Goal: Task Accomplishment & Management: Complete application form

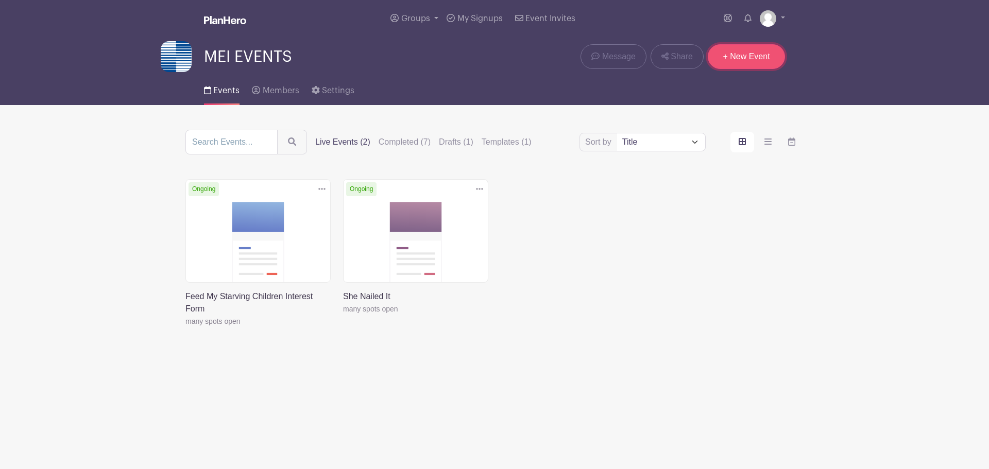
click at [751, 54] on link "+ New Event" at bounding box center [746, 56] width 77 height 25
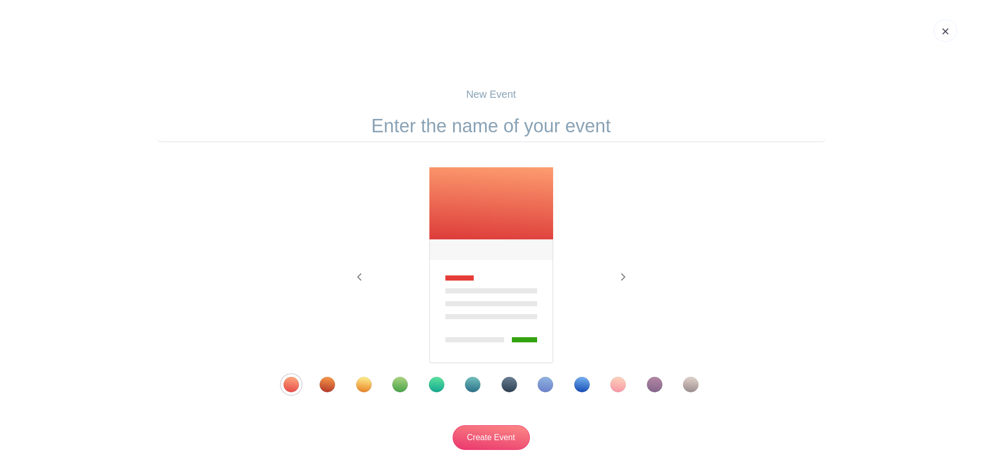
click at [497, 131] on input "text" at bounding box center [491, 126] width 668 height 32
click at [579, 386] on div "Template 9" at bounding box center [581, 384] width 15 height 15
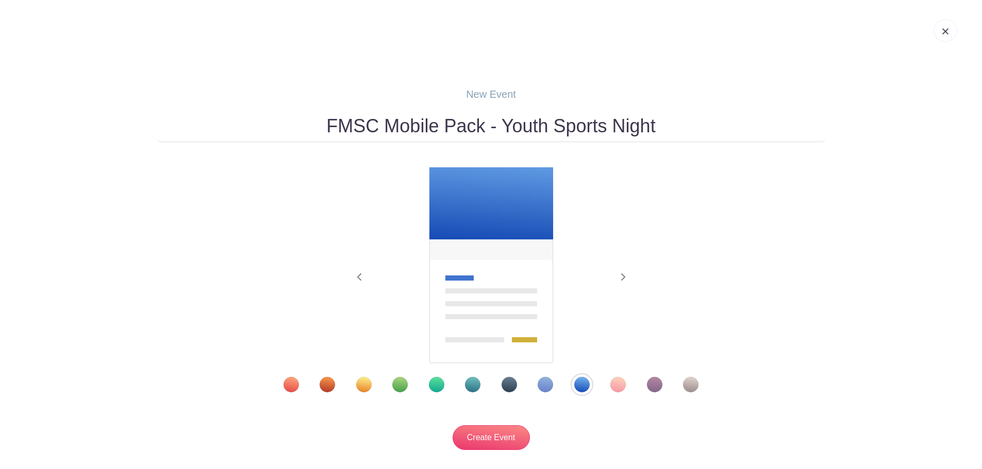
click at [385, 126] on input "FMSC Mobile Pack - Youth Sports Night" at bounding box center [491, 126] width 668 height 32
drag, startPoint x: 533, startPoint y: 125, endPoint x: 276, endPoint y: 130, distance: 256.6
click at [276, 130] on input "FMSC Mankato Mobile Pack - Youth Sports Night" at bounding box center [491, 126] width 668 height 32
click at [583, 124] on input "Youth Sports Night" at bounding box center [491, 126] width 668 height 32
paste input "FMSC Mankato Mobile Pack -"
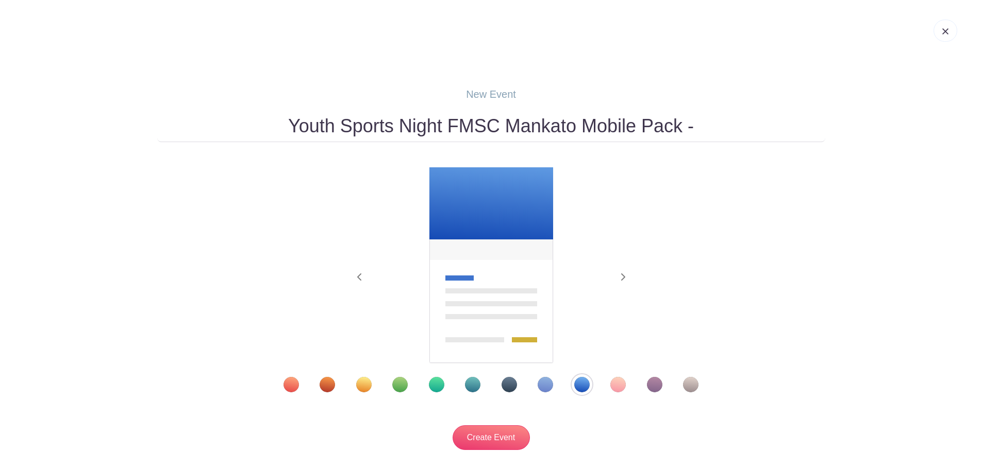
click at [447, 127] on input "Youth Sports Night FMSC Mankato Mobile Pack -" at bounding box center [491, 126] width 668 height 32
click at [701, 130] on input "Youth Sports Night - FMSC Mankato Mobile Pack -" at bounding box center [491, 126] width 668 height 32
type input "Youth Sports Night - FMSC Mankato Mobile Pack"
click at [486, 440] on input "Create Event" at bounding box center [490, 438] width 77 height 25
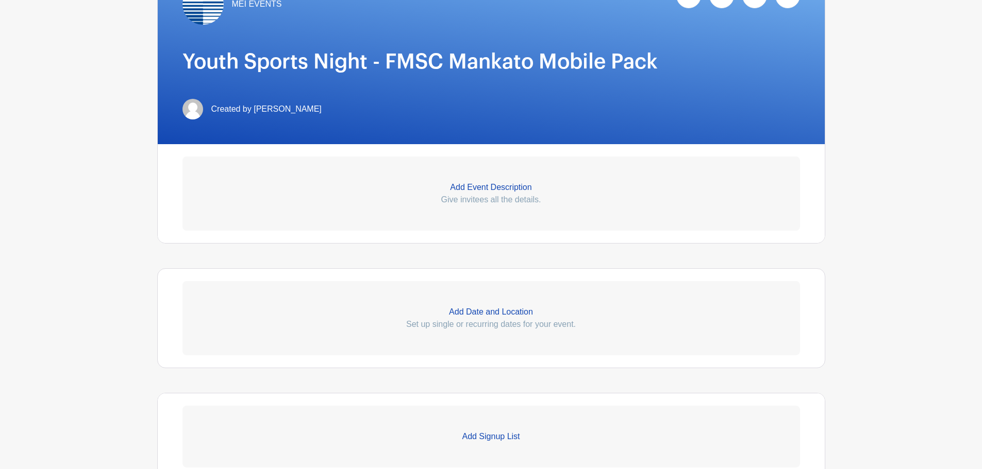
scroll to position [206, 0]
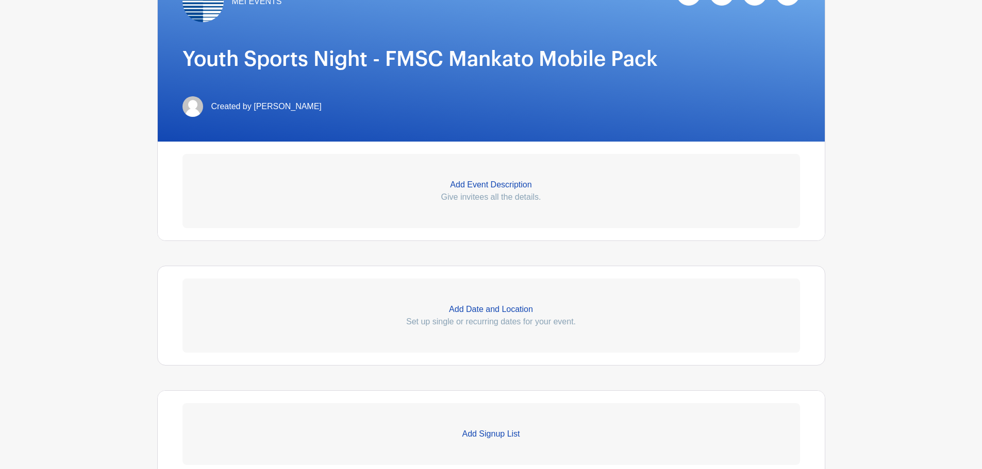
click at [493, 182] on p "Add Event Description" at bounding box center [490, 185] width 617 height 12
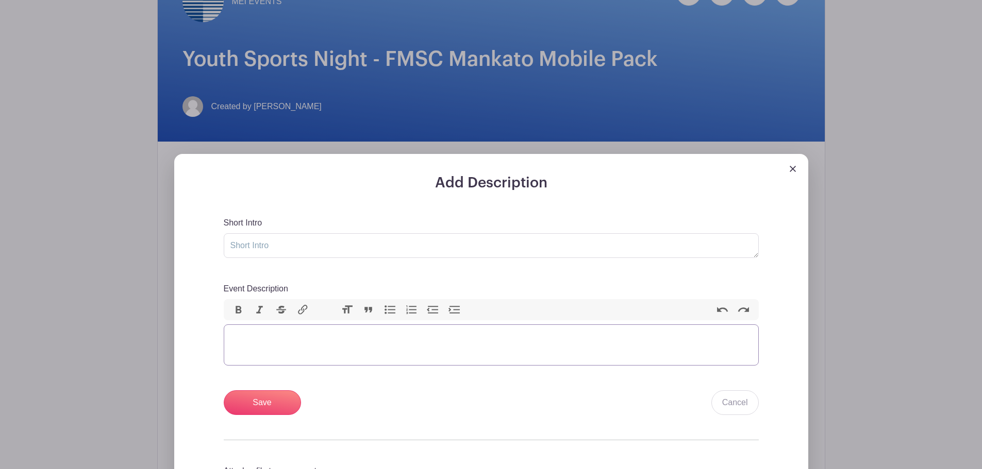
click at [233, 334] on trix-editor "Event Description" at bounding box center [491, 345] width 535 height 41
paste trix-editor "<div><strong>What the Night Looks Like</strong></div><ul><li>With the season wr…"
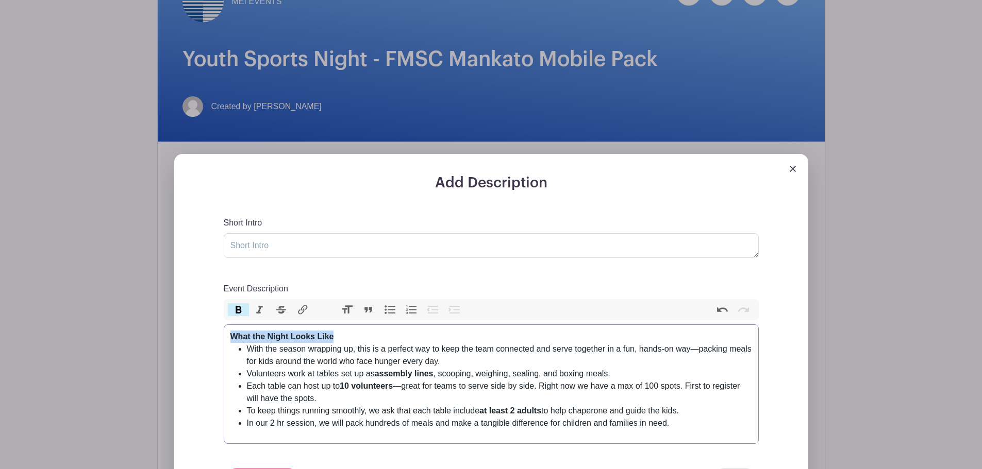
drag, startPoint x: 341, startPoint y: 332, endPoint x: 194, endPoint y: 336, distance: 146.9
click at [194, 336] on div "Add Description Short Intro Event Description Bold Italic Strikethrough Link He…" at bounding box center [491, 383] width 634 height 458
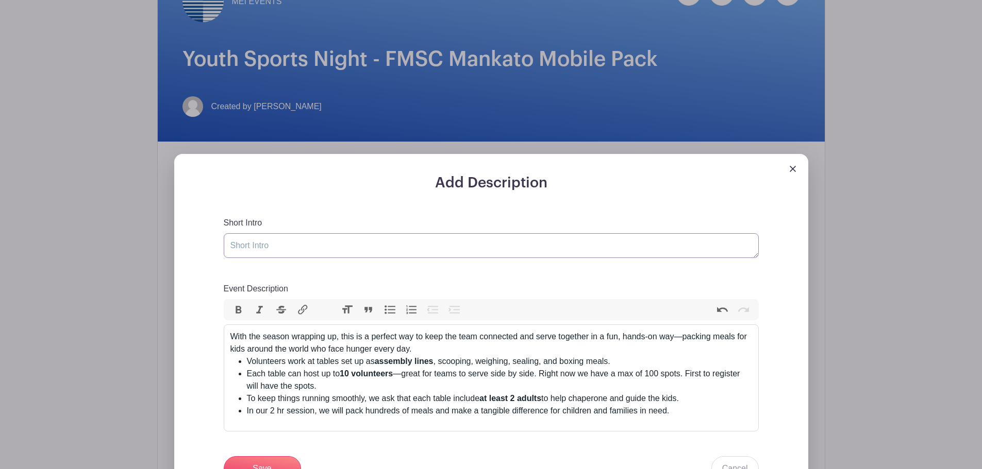
click at [238, 246] on textarea "Short Intro" at bounding box center [491, 245] width 535 height 25
click at [231, 336] on div "With the season wrapping up, this is a perfect way to keep the team connected a…" at bounding box center [490, 343] width 521 height 25
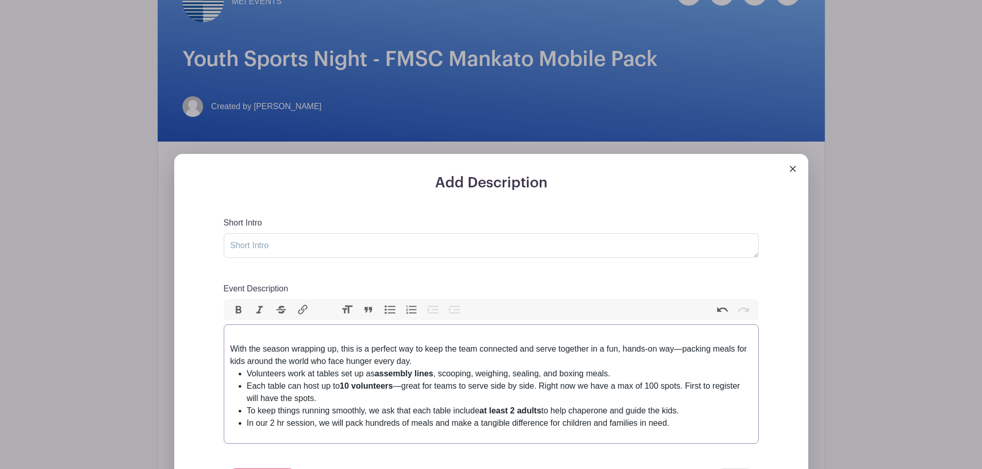
paste trix-editor "strong>What the Night Looks Like</strong><"
type trix-editor "<div><strong>What the Night Looks Like</strong><br>With the season wrapping up,…"
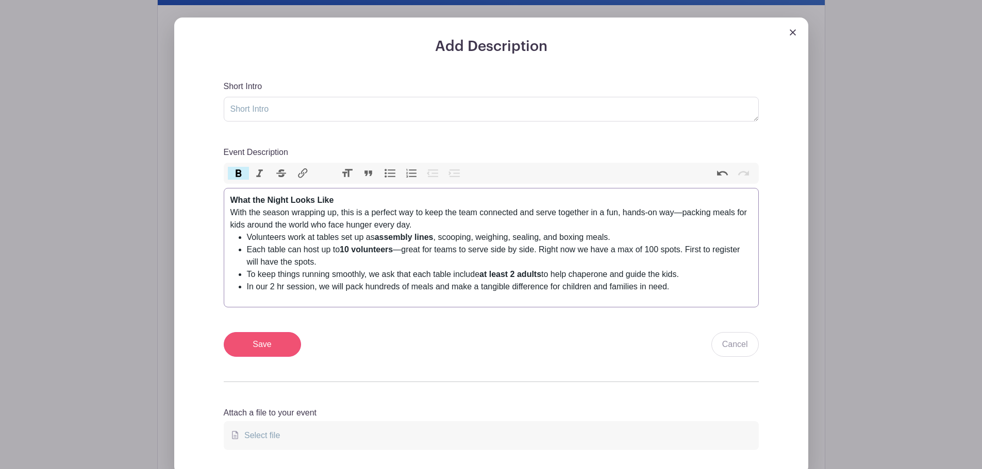
scroll to position [361, 0]
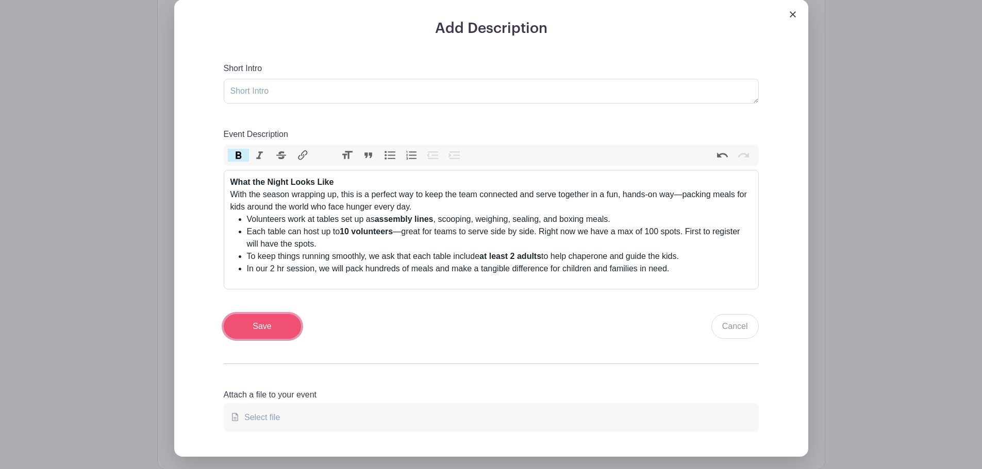
click at [257, 334] on input "Save" at bounding box center [262, 326] width 77 height 25
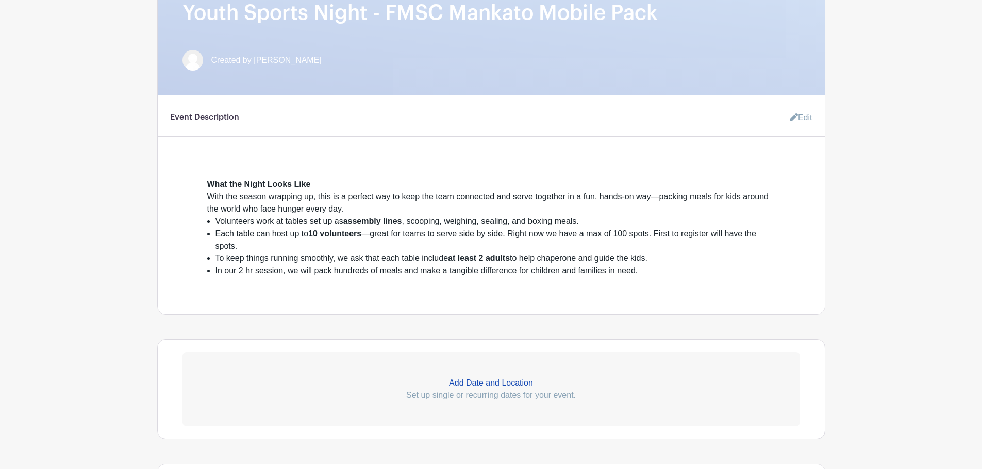
scroll to position [443, 0]
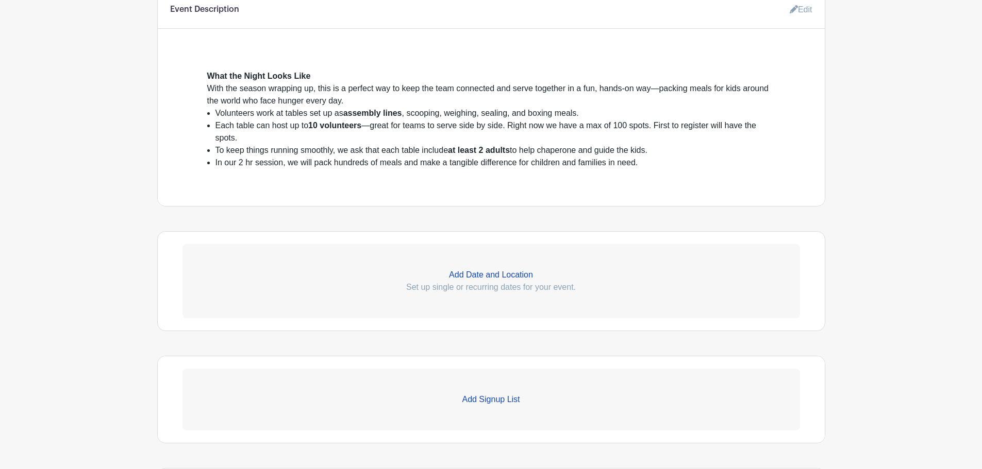
click at [471, 274] on p "Add Date and Location" at bounding box center [490, 275] width 617 height 12
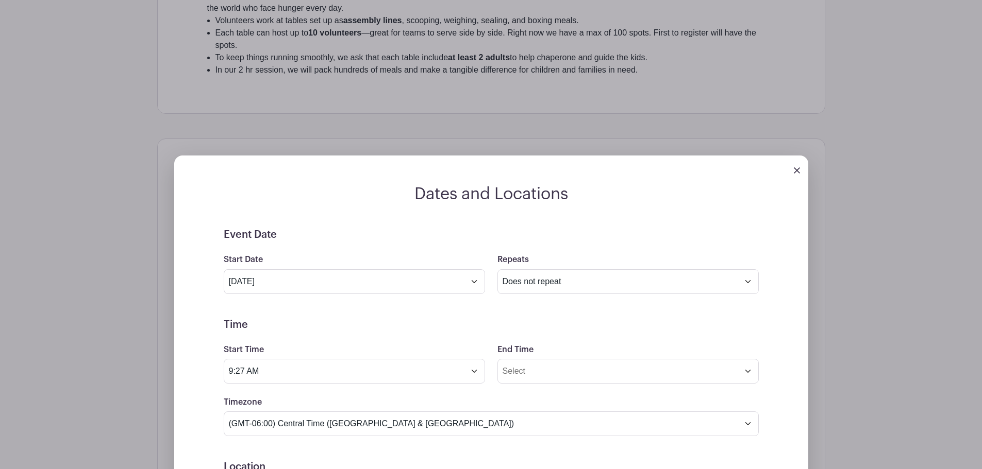
scroll to position [546, 0]
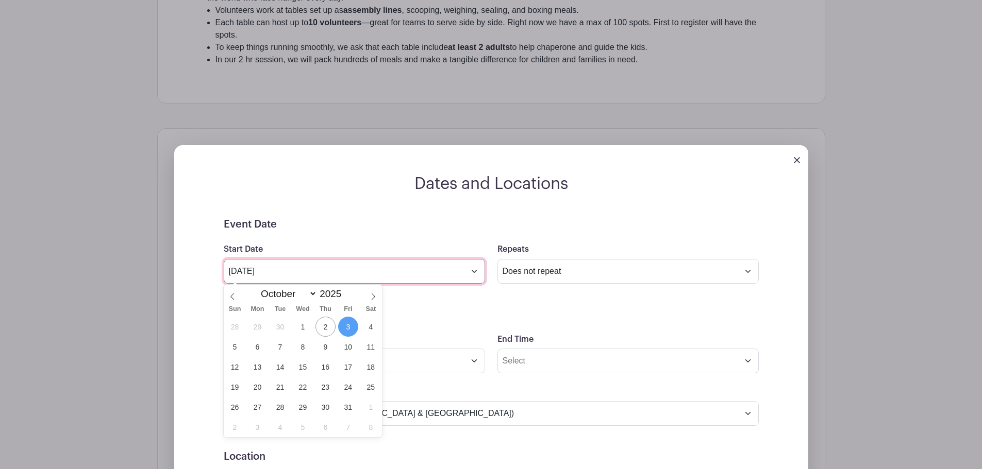
click at [472, 272] on input "[DATE]" at bounding box center [354, 271] width 261 height 25
click at [323, 390] on span "23" at bounding box center [325, 387] width 20 height 20
type input "[DATE]"
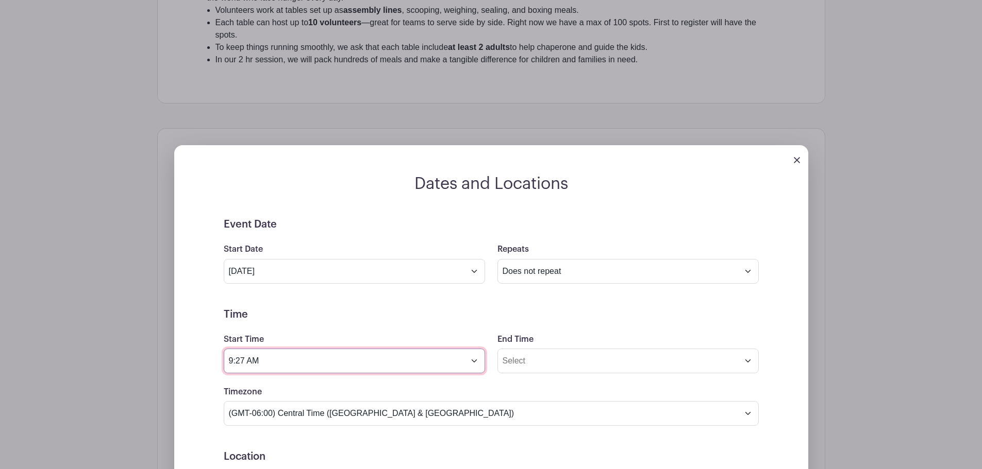
click at [474, 363] on input "9:27 AM" at bounding box center [354, 361] width 261 height 25
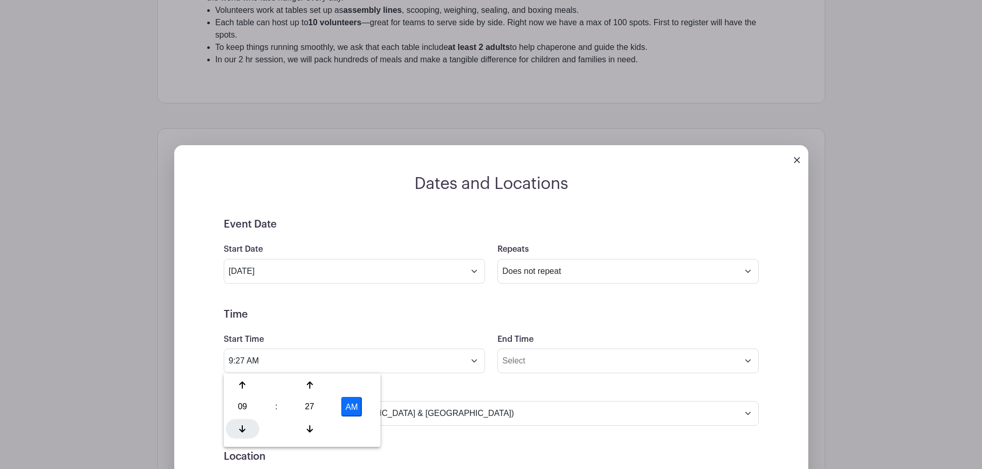
click at [245, 427] on div at bounding box center [242, 429] width 33 height 20
click at [245, 427] on icon at bounding box center [242, 429] width 6 height 8
click at [315, 385] on div at bounding box center [309, 386] width 33 height 20
click at [313, 384] on div at bounding box center [309, 386] width 33 height 20
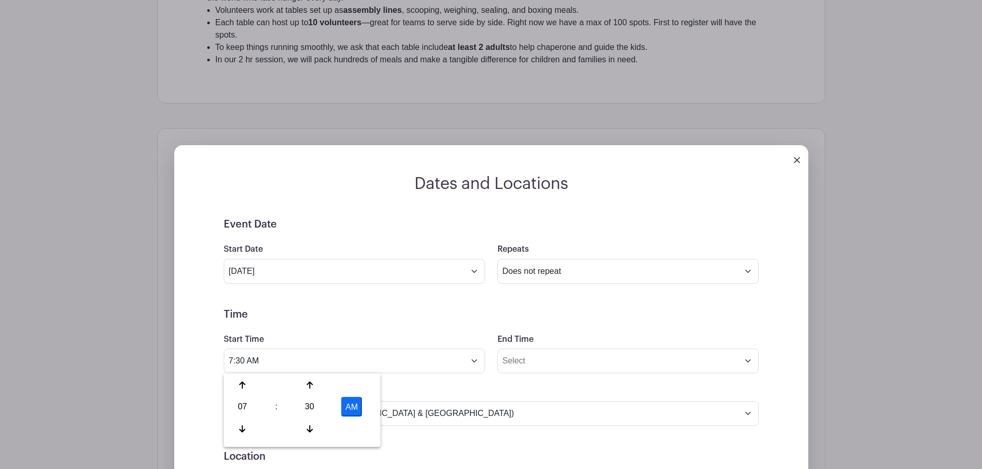
click at [356, 412] on button "AM" at bounding box center [351, 407] width 21 height 20
type input "7:30 PM"
click at [506, 395] on div "Timezone (GMT-12:00) International Date Line West (GMT-11:00) [US_STATE] (GMT-1…" at bounding box center [490, 406] width 547 height 40
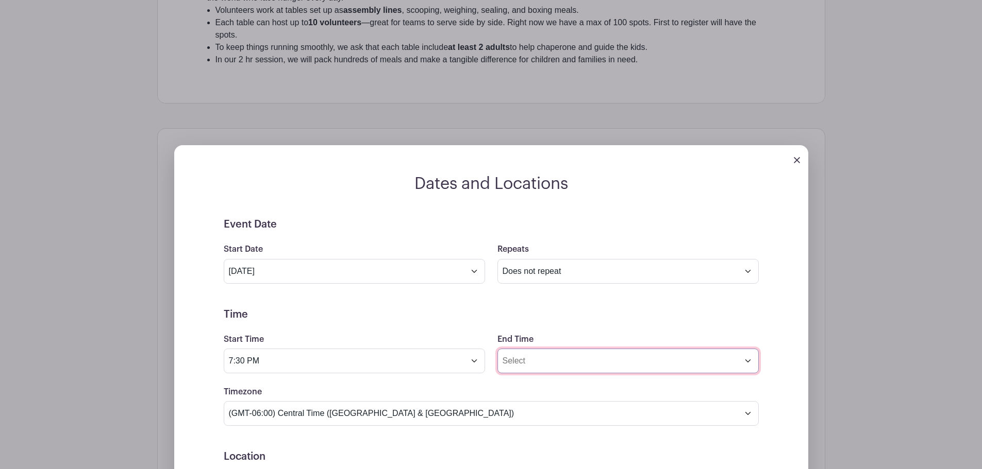
click at [750, 364] on input "End Time" at bounding box center [627, 361] width 261 height 25
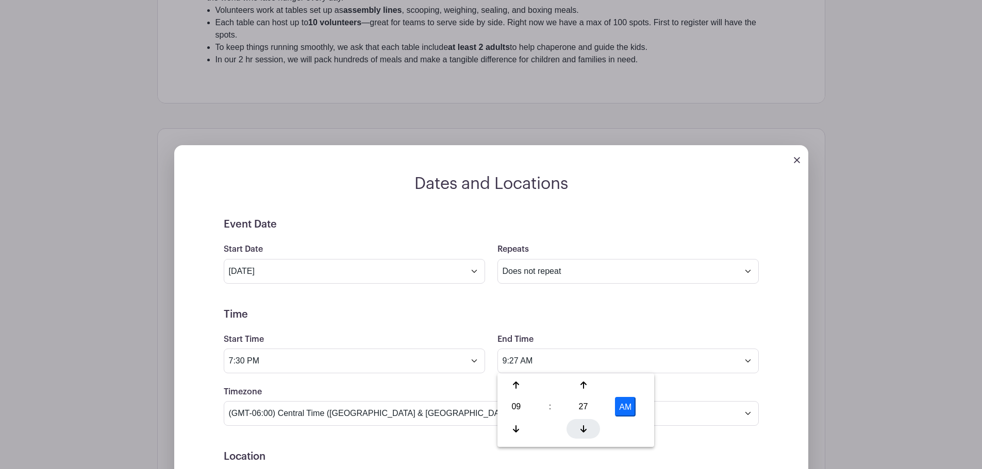
click at [584, 425] on icon at bounding box center [583, 429] width 6 height 8
click at [582, 377] on div at bounding box center [582, 386] width 33 height 20
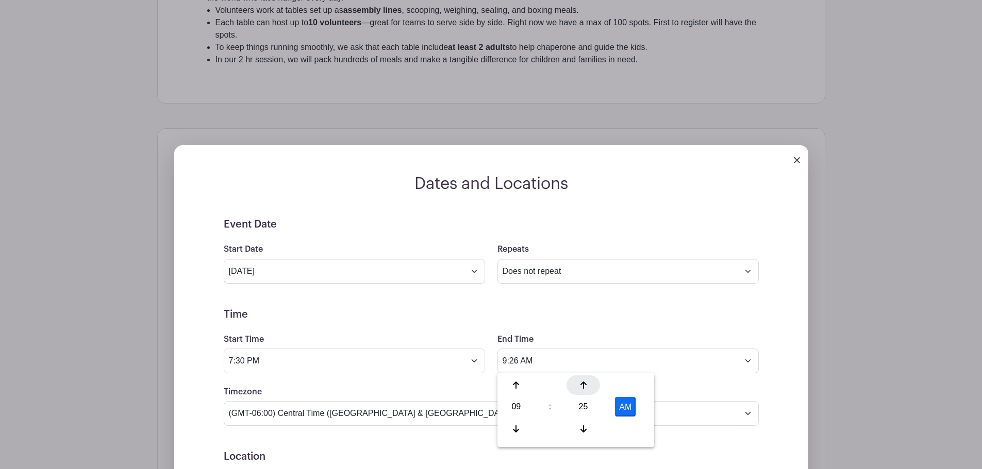
click at [582, 377] on div at bounding box center [582, 386] width 33 height 20
click at [628, 404] on button "AM" at bounding box center [625, 407] width 21 height 20
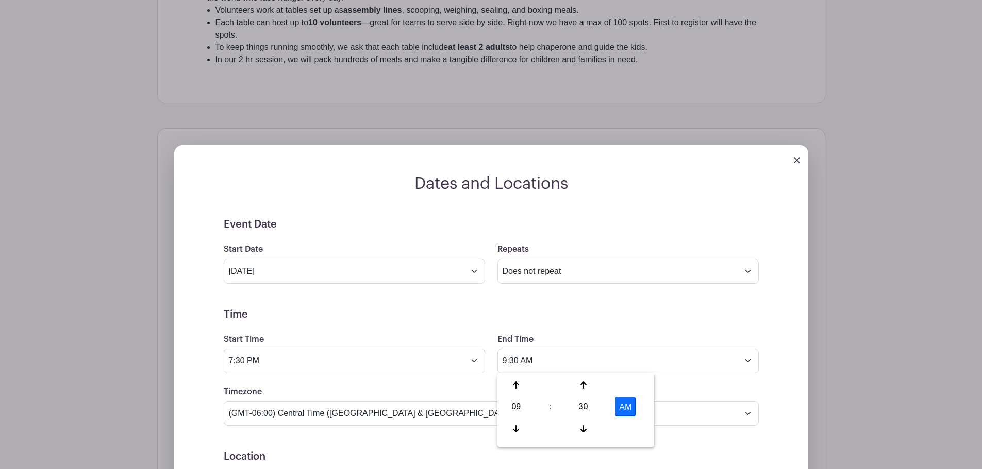
type input "9:30 PM"
click at [720, 390] on div "Timezone (GMT-12:00) International Date Line West (GMT-11:00) [US_STATE] (GMT-1…" at bounding box center [490, 406] width 547 height 40
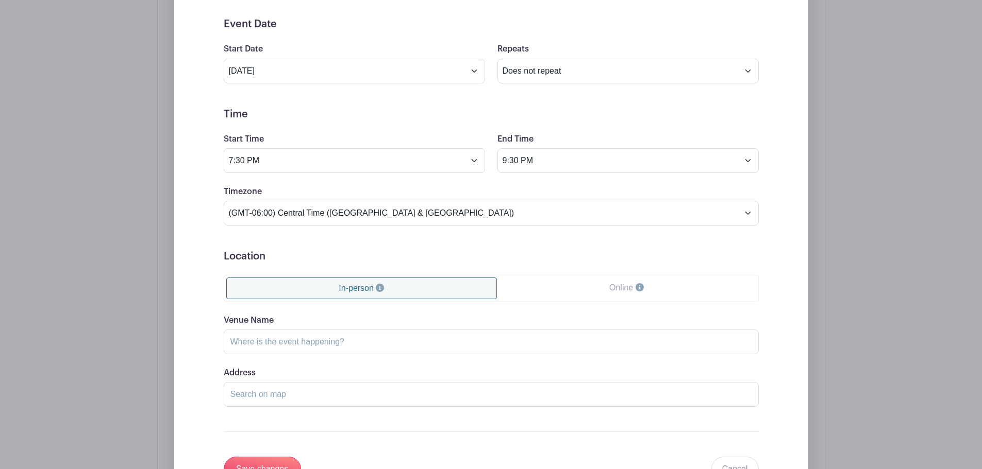
scroll to position [752, 0]
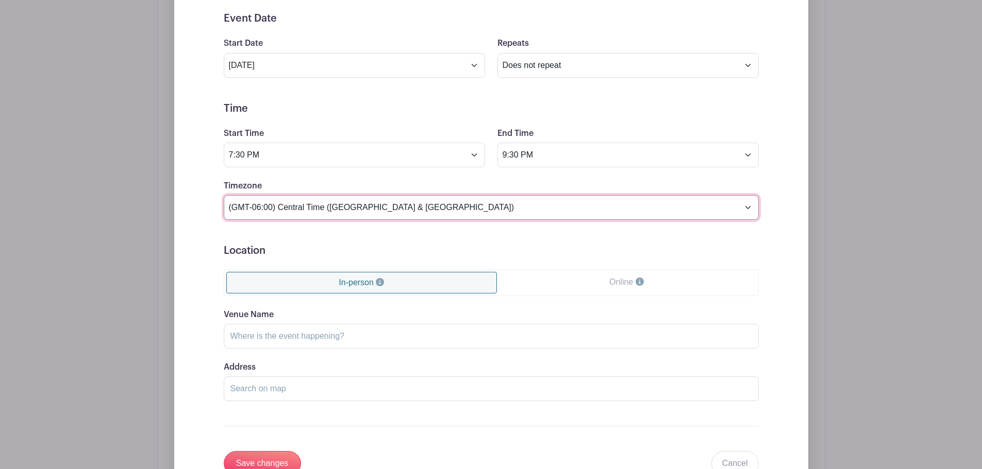
click at [747, 209] on select "(GMT-12:00) International Date Line West (GMT-11:00) [US_STATE] (GMT-11:00) [GE…" at bounding box center [491, 207] width 535 height 25
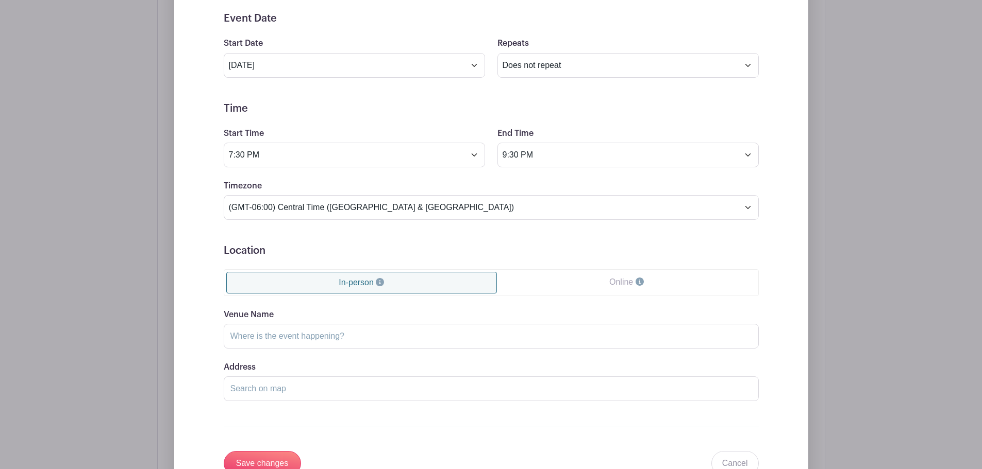
click at [753, 235] on form "Event Date Start Date [DATE] Repeats Does not repeat Daily Weekly Monthly on da…" at bounding box center [491, 244] width 535 height 464
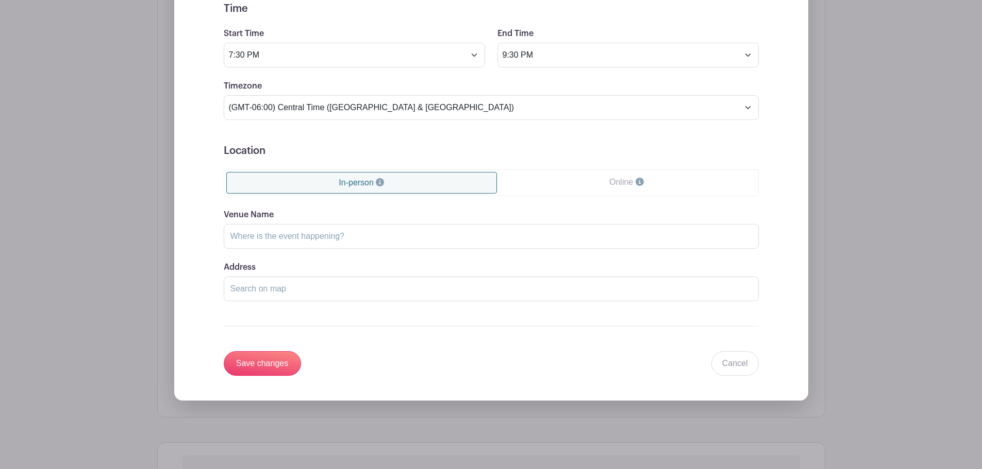
scroll to position [855, 0]
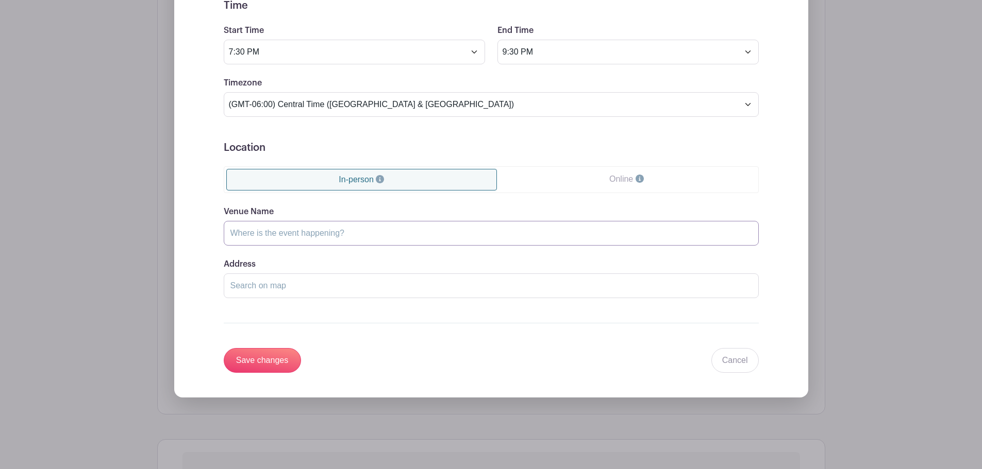
click at [265, 236] on input "Venue Name" at bounding box center [491, 233] width 535 height 25
type input "MY Place Gym"
click at [275, 287] on input "Address" at bounding box center [491, 286] width 535 height 25
paste input "[STREET_ADDRESS]"
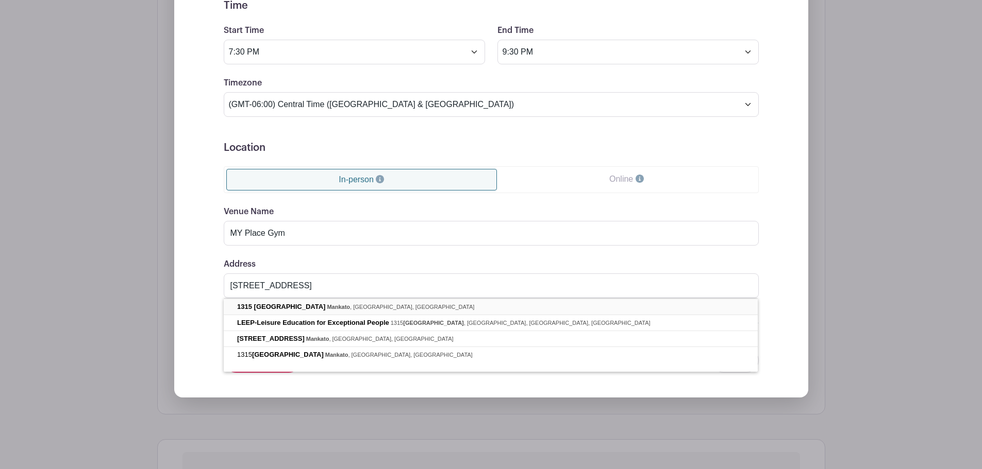
type input "[STREET_ADDRESS]"
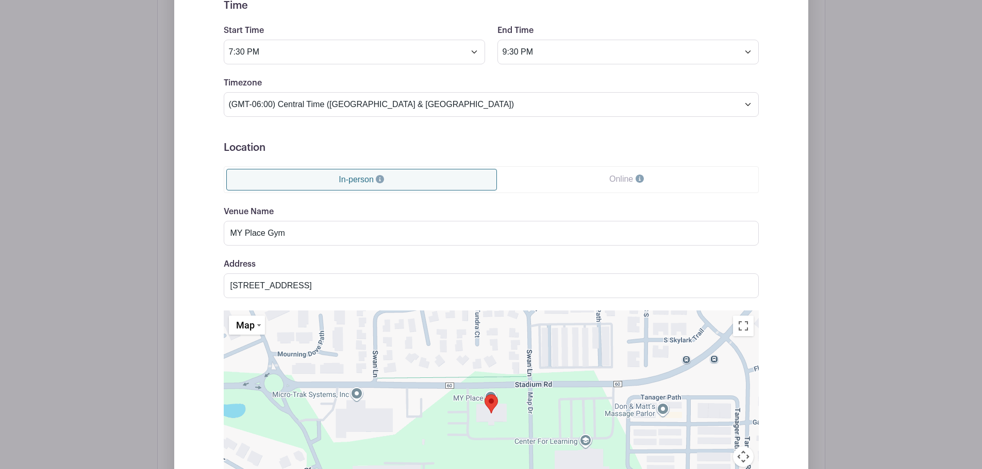
click at [207, 336] on div "Event Date Start Date [DATE] Repeats Does not repeat Daily Weekly Monthly on da…" at bounding box center [491, 256] width 584 height 695
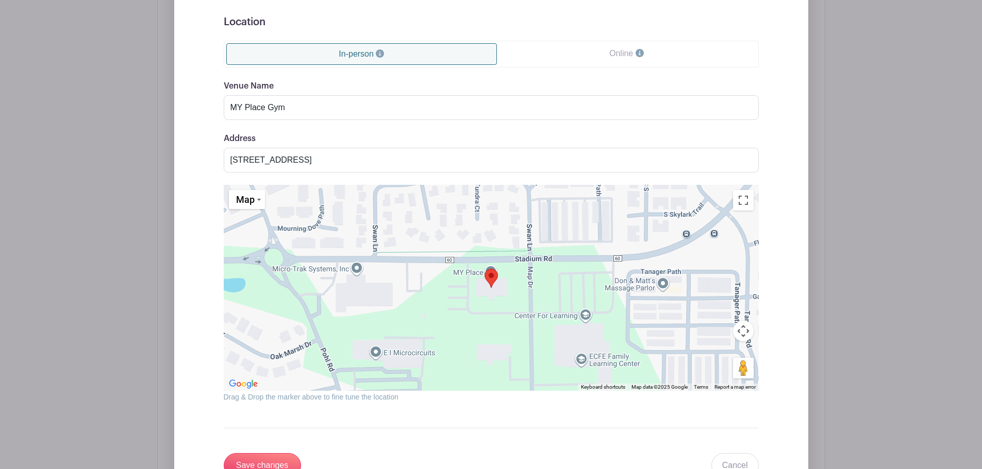
scroll to position [1164, 0]
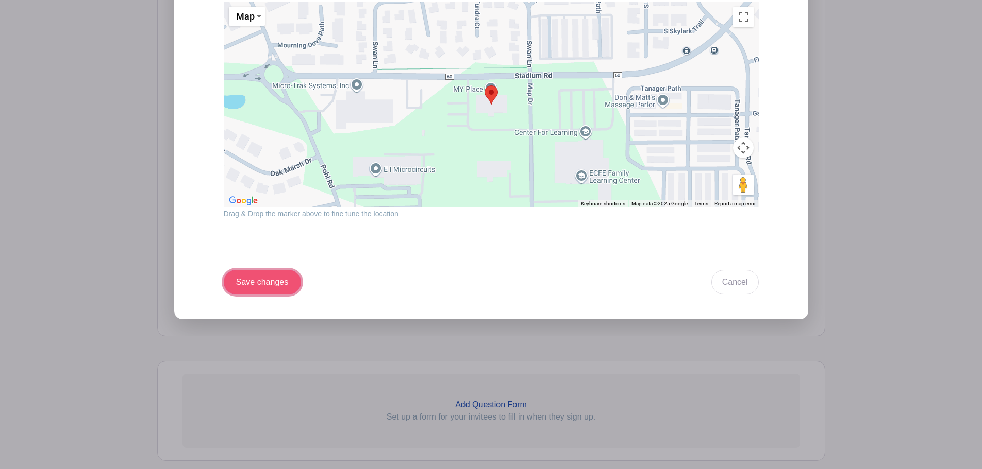
click at [262, 289] on input "Save changes" at bounding box center [262, 282] width 77 height 25
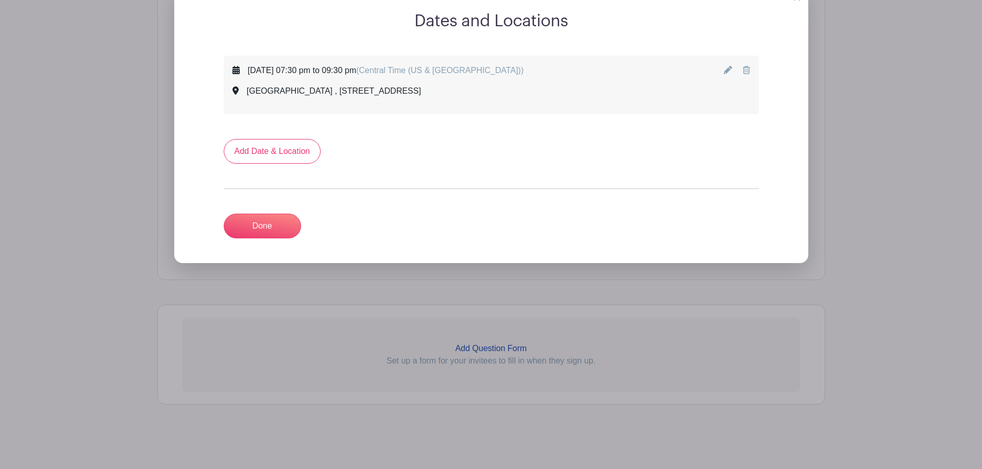
scroll to position [627, 0]
click at [258, 222] on link "Done" at bounding box center [262, 226] width 77 height 25
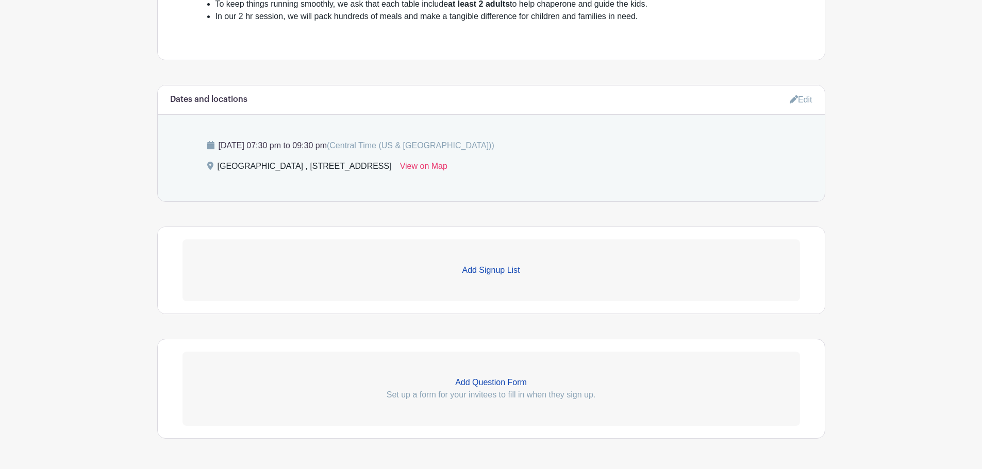
scroll to position [489, 0]
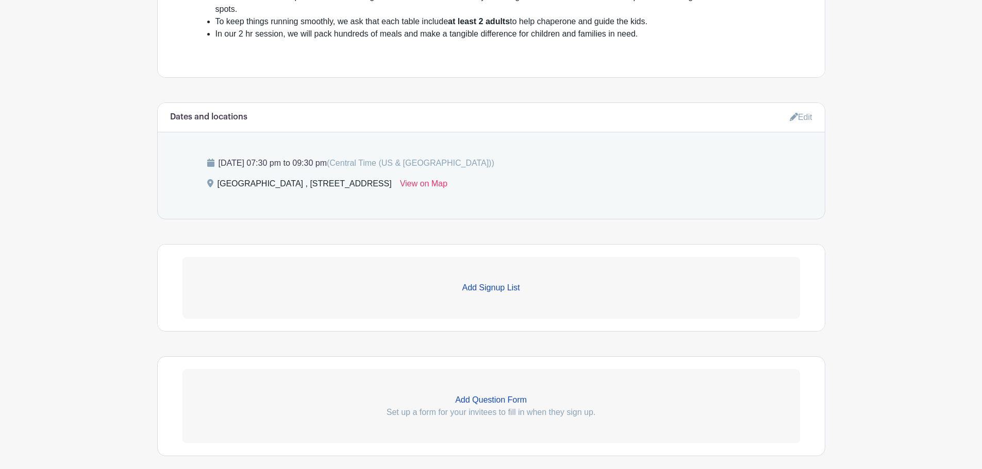
click at [486, 283] on p "Add Signup List" at bounding box center [490, 288] width 617 height 12
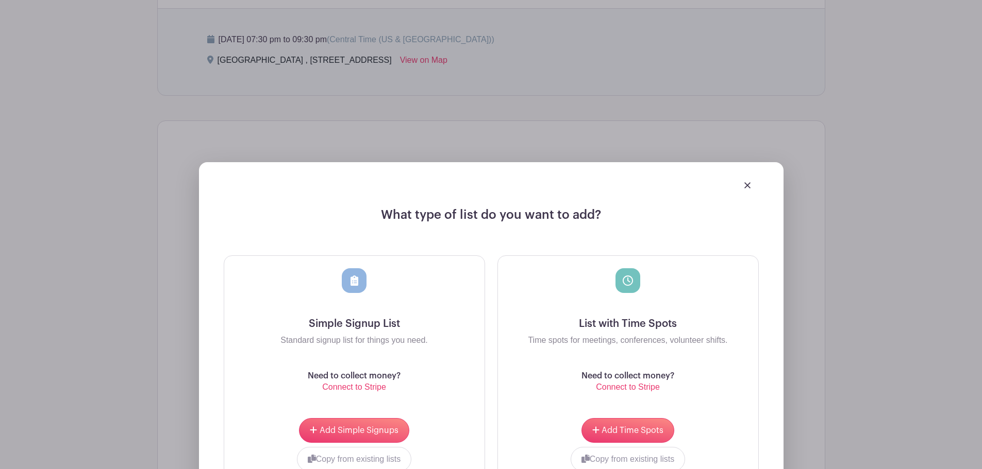
scroll to position [644, 0]
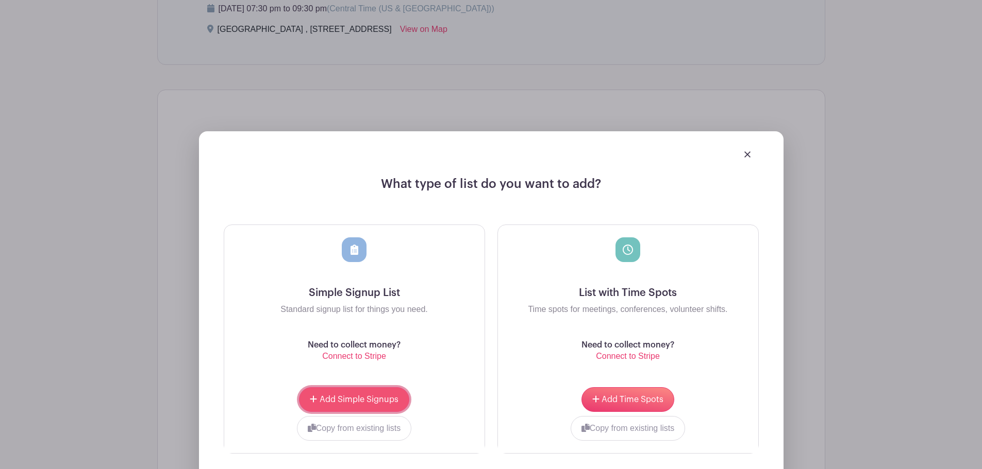
click at [351, 402] on span "Add Simple Signups" at bounding box center [358, 400] width 79 height 8
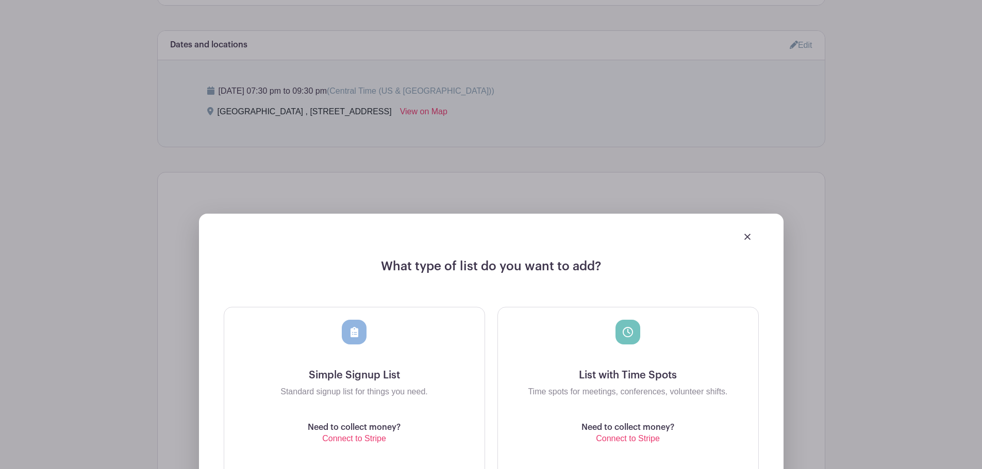
scroll to position [726, 0]
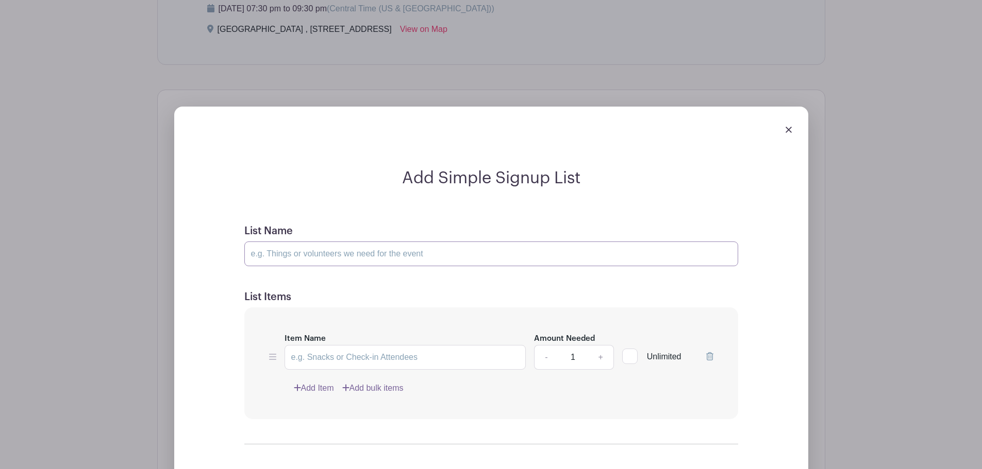
click at [256, 254] on input "List Name" at bounding box center [491, 254] width 494 height 25
drag, startPoint x: 297, startPoint y: 254, endPoint x: 244, endPoint y: 255, distance: 52.6
click at [244, 255] on input "Participants" at bounding box center [491, 254] width 494 height 25
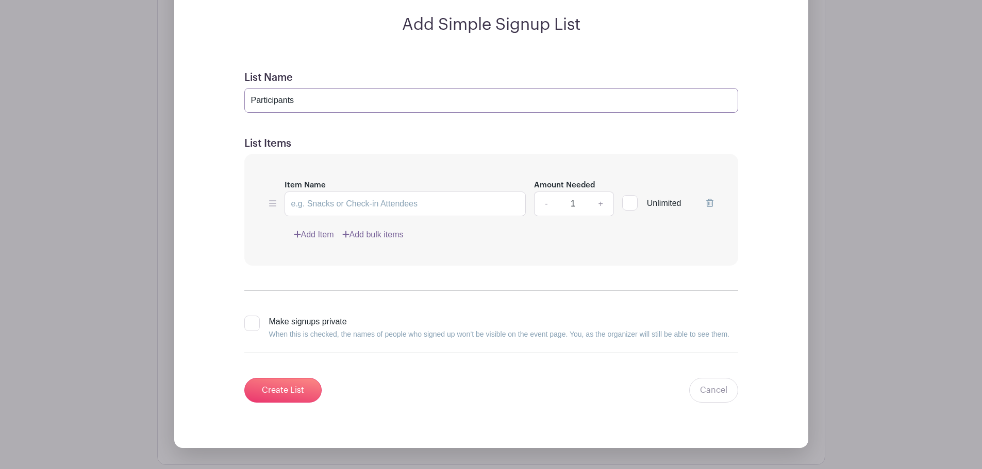
scroll to position [830, 0]
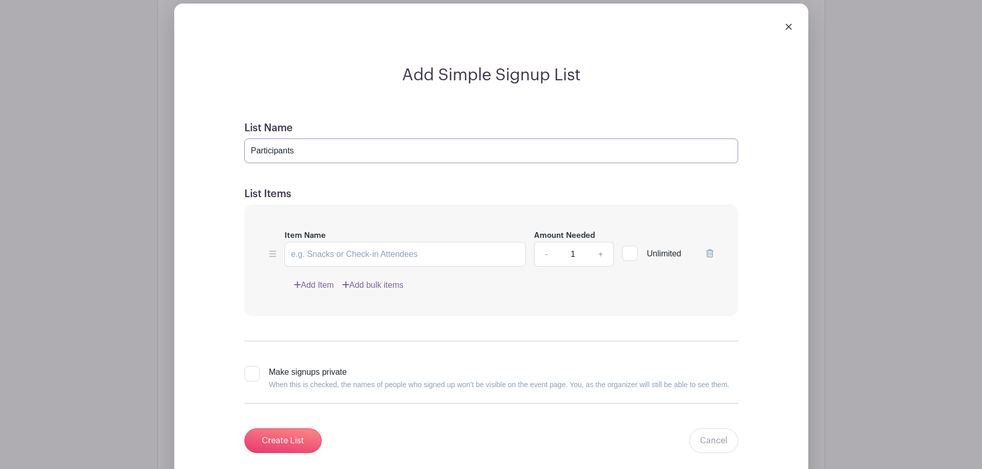
click at [305, 153] on input "Participants" at bounding box center [491, 151] width 494 height 25
type input "Participants"
click at [601, 253] on link "+" at bounding box center [600, 254] width 26 height 25
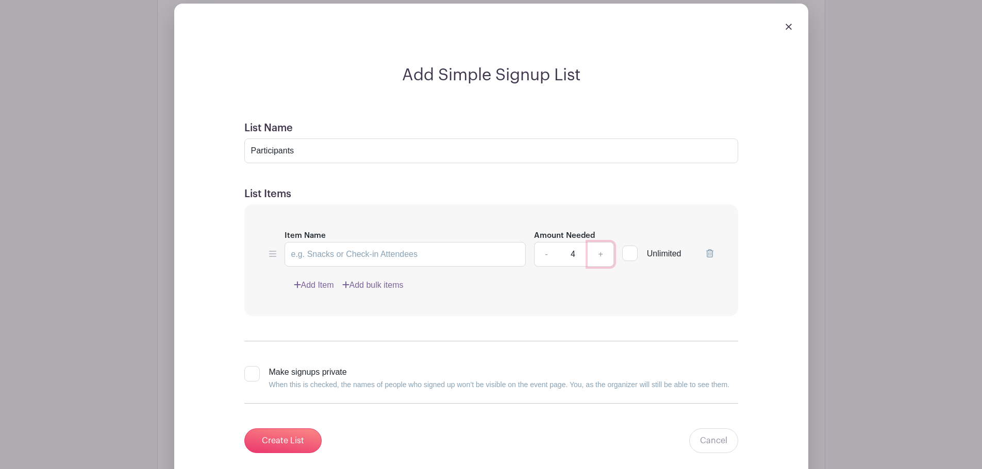
click at [601, 253] on link "+" at bounding box center [600, 254] width 26 height 25
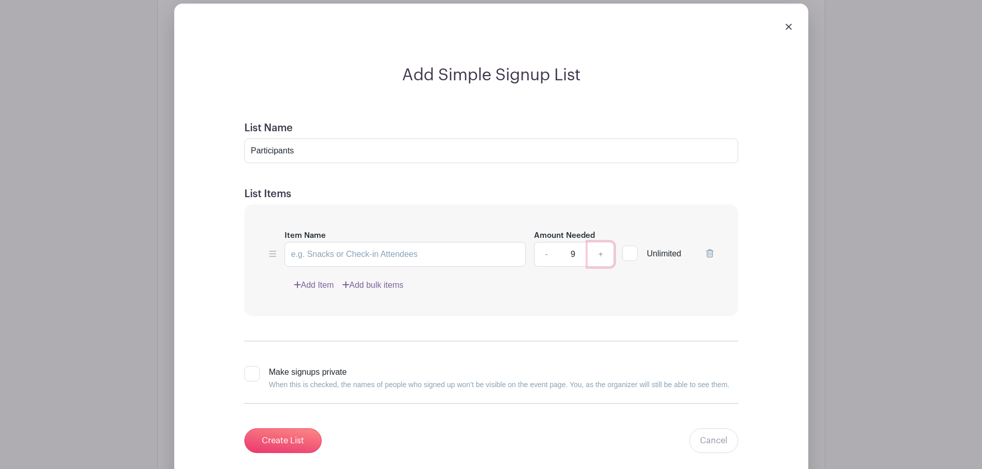
click at [601, 253] on link "+" at bounding box center [600, 254] width 26 height 25
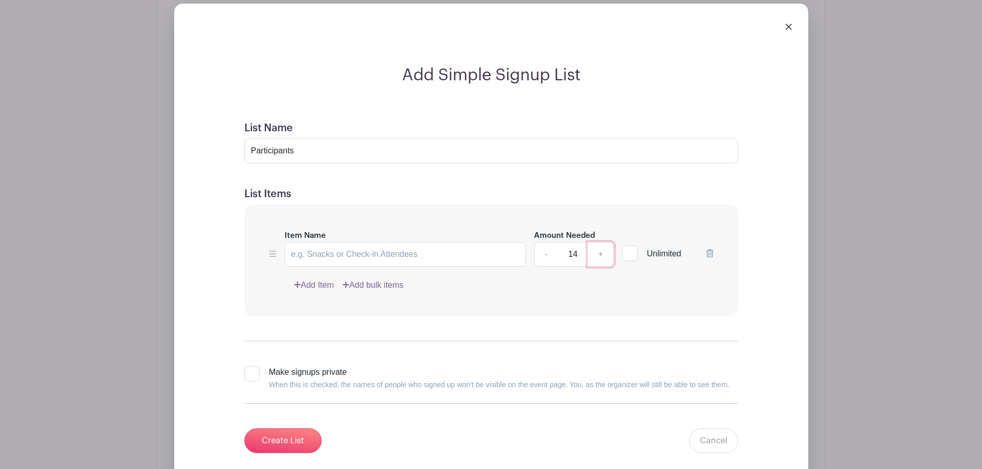
click at [601, 253] on link "+" at bounding box center [600, 254] width 26 height 25
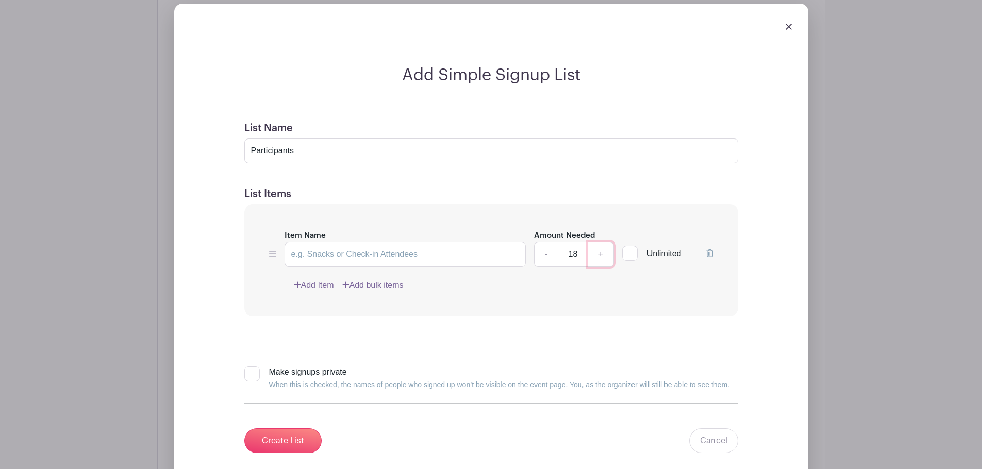
type input "19"
click at [631, 253] on div at bounding box center [629, 253] width 15 height 15
click at [629, 253] on input "Unlimited" at bounding box center [625, 251] width 7 height 7
checkbox input "true"
click at [291, 252] on input "Item Name" at bounding box center [405, 254] width 242 height 25
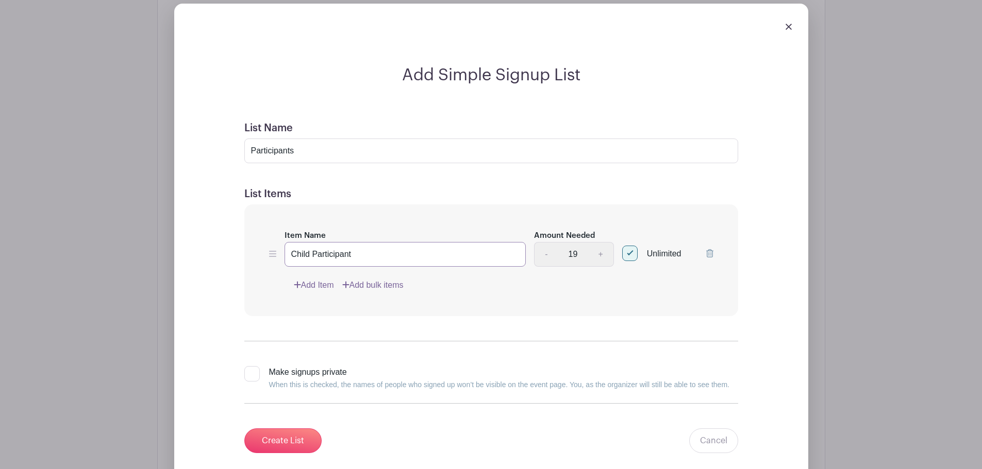
type input "Child Participant"
click at [314, 287] on link "Add Item" at bounding box center [314, 285] width 40 height 12
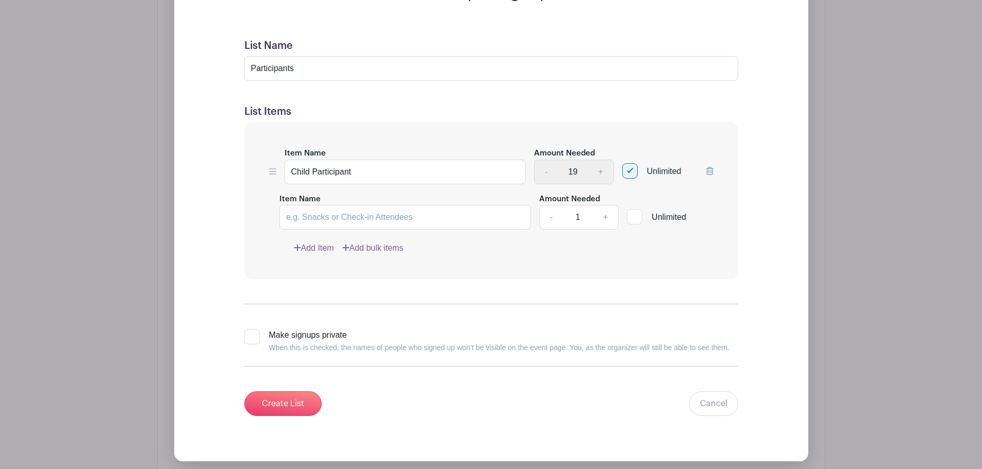
scroll to position [747, 0]
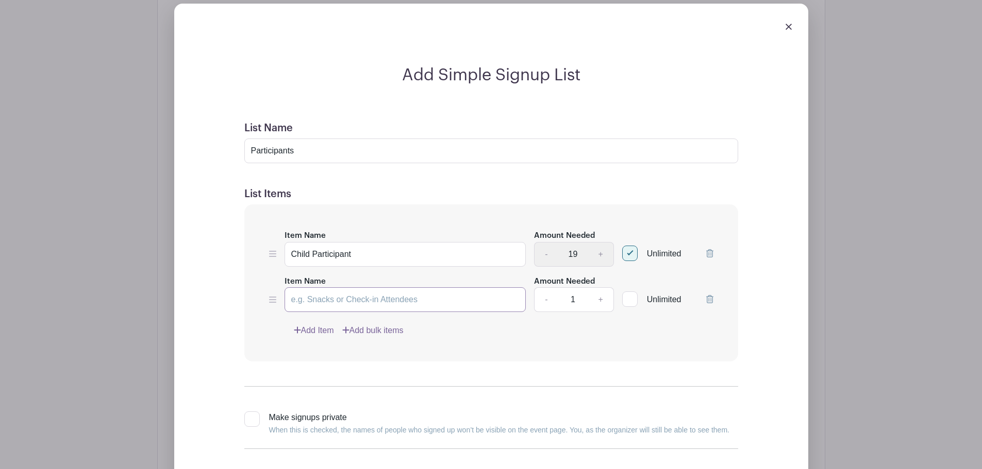
click at [306, 298] on input "Item Name" at bounding box center [405, 300] width 242 height 25
type input "Parent Chaperone"
click at [628, 297] on input "Unlimited" at bounding box center [625, 297] width 7 height 7
checkbox input "true"
click at [547, 256] on div "- 19 +" at bounding box center [574, 254] width 80 height 25
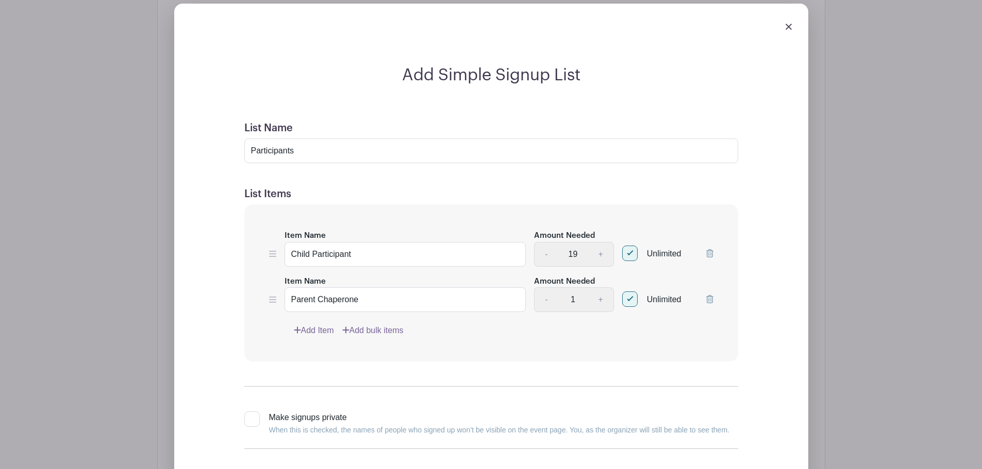
click at [547, 256] on div "- 19 +" at bounding box center [574, 254] width 80 height 25
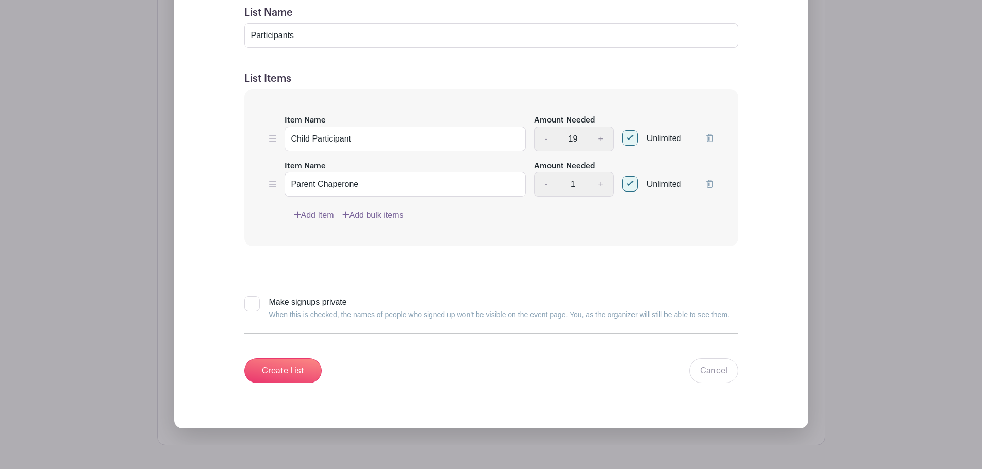
scroll to position [902, 0]
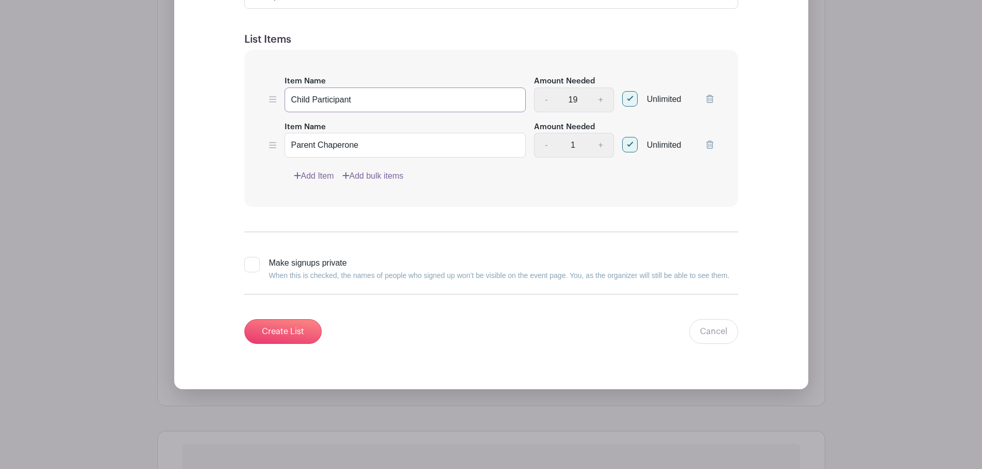
click at [303, 98] on input "Child Participant" at bounding box center [405, 100] width 242 height 25
click at [309, 104] on input "Child Participant" at bounding box center [405, 100] width 242 height 25
click at [299, 99] on input "Child Participant" at bounding box center [405, 100] width 242 height 25
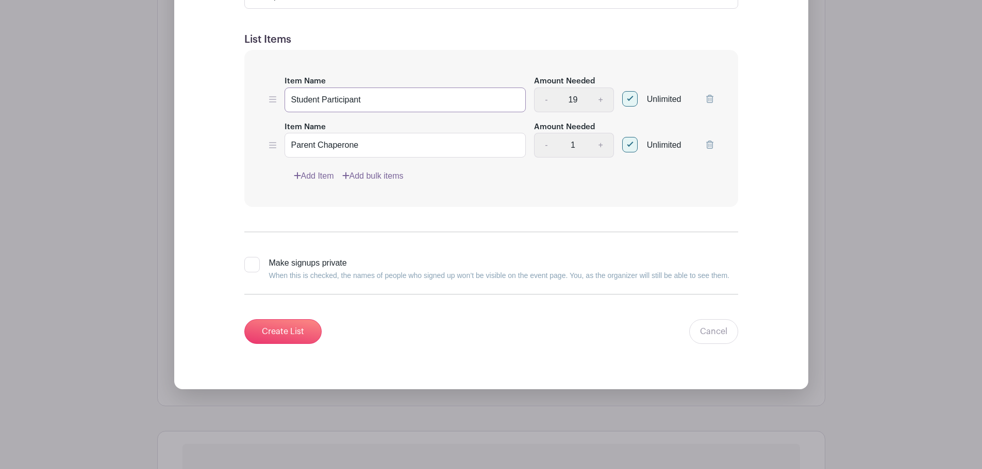
type input "Student Participant"
click at [316, 146] on input "Parent Chaperone" at bounding box center [405, 145] width 242 height 25
type input "Parent/Adult Chaperone"
click at [275, 337] on input "Create List" at bounding box center [282, 331] width 77 height 25
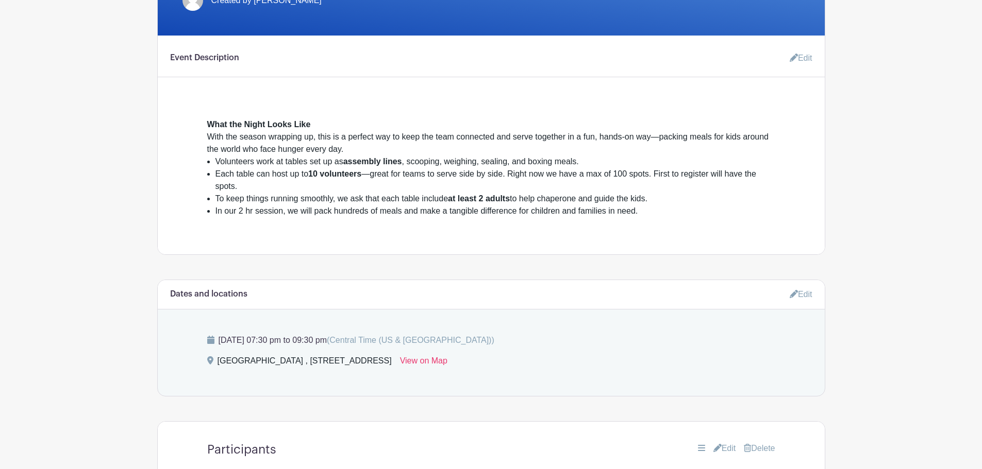
scroll to position [312, 0]
click at [234, 117] on div "What the Night Looks Like With the season wrapping up, this is a perfect way to…" at bounding box center [490, 160] width 617 height 115
click at [202, 107] on div "What the Night Looks Like With the season wrapping up, this is a perfect way to…" at bounding box center [490, 160] width 617 height 115
click at [793, 57] on icon at bounding box center [793, 58] width 8 height 8
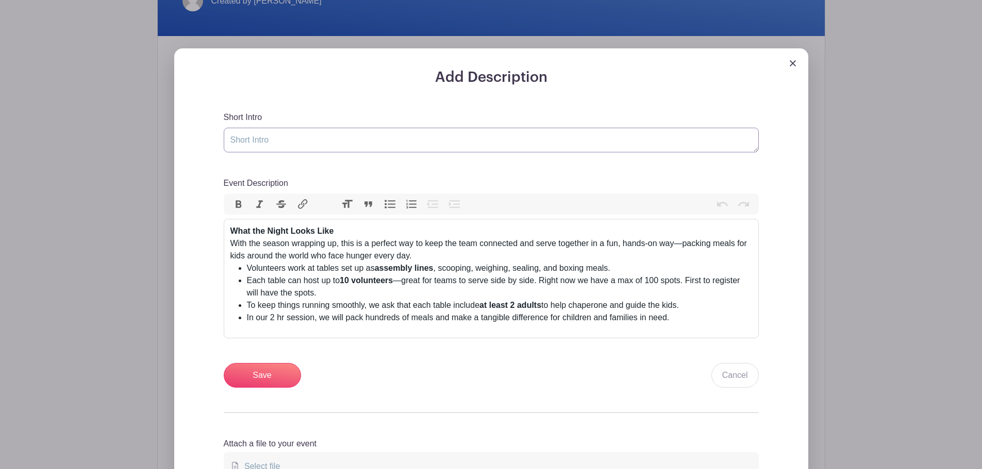
click at [259, 138] on textarea "Short Intro" at bounding box center [491, 140] width 535 height 25
type textarea "S"
type textarea "P"
click at [245, 141] on textarea "Short Intro" at bounding box center [491, 140] width 535 height 25
type textarea "Add you boys name in the notes & if you'd be available to chaperone"
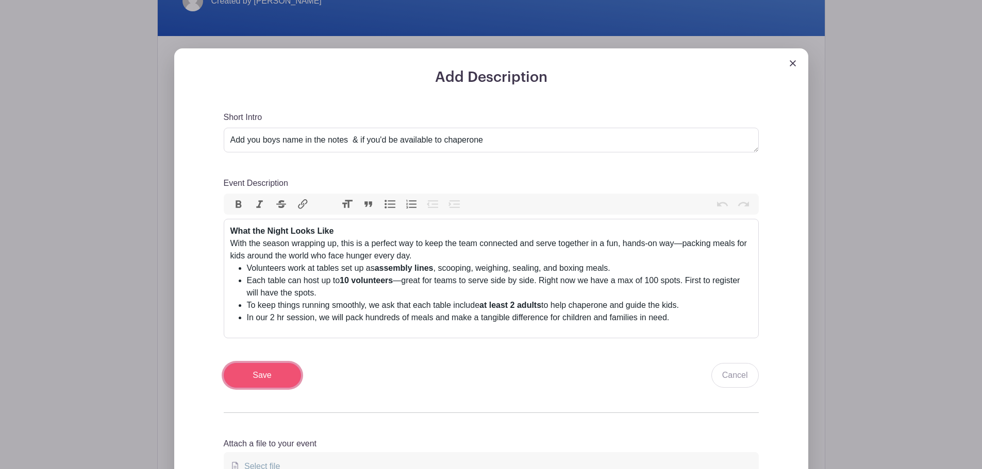
click at [247, 377] on input "Save" at bounding box center [262, 375] width 77 height 25
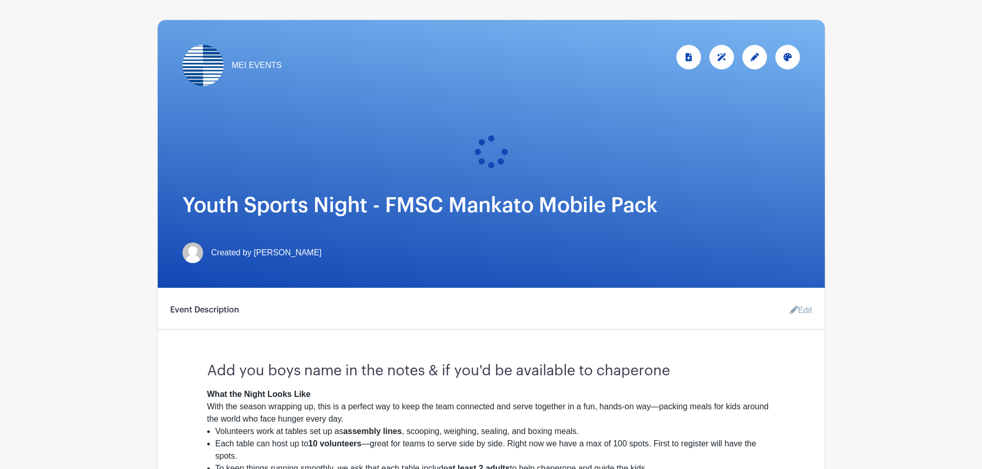
scroll to position [0, 0]
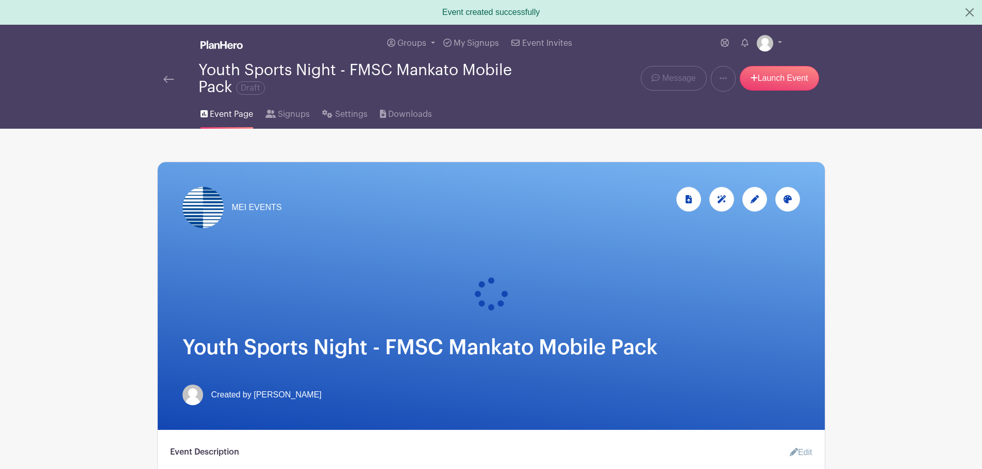
click at [753, 199] on icon at bounding box center [754, 199] width 8 height 8
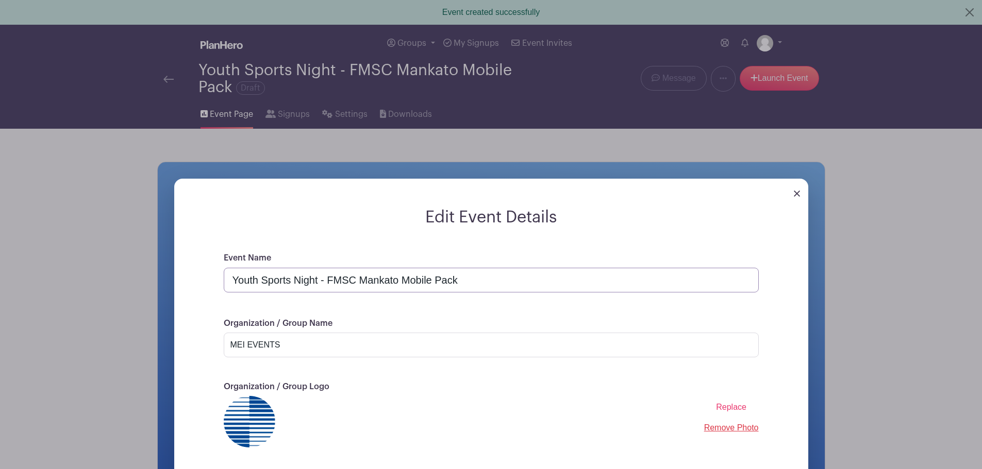
click at [278, 285] on input "Youth Sports Night - FMSC Mankato Mobile Pack" at bounding box center [491, 280] width 535 height 25
click at [231, 281] on input "Youth Sports Night - FMSC Mankato Mobile Pack" at bounding box center [491, 280] width 535 height 25
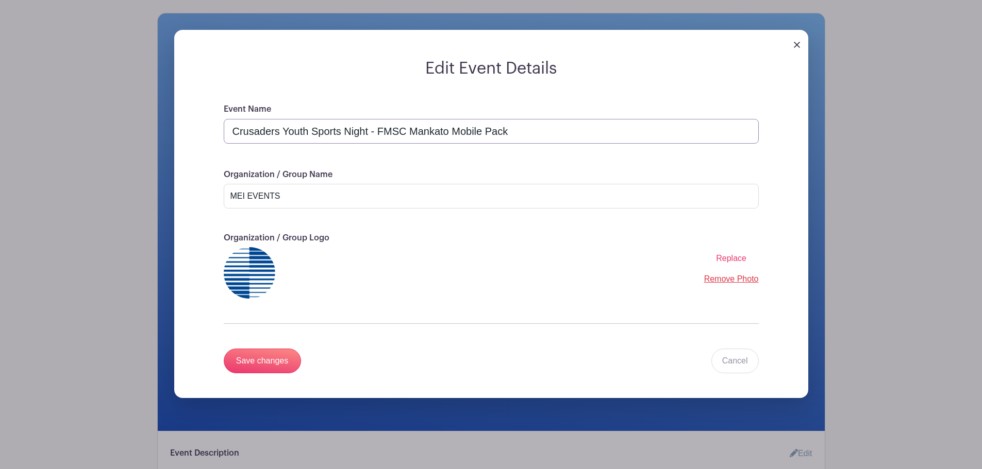
scroll to position [155, 0]
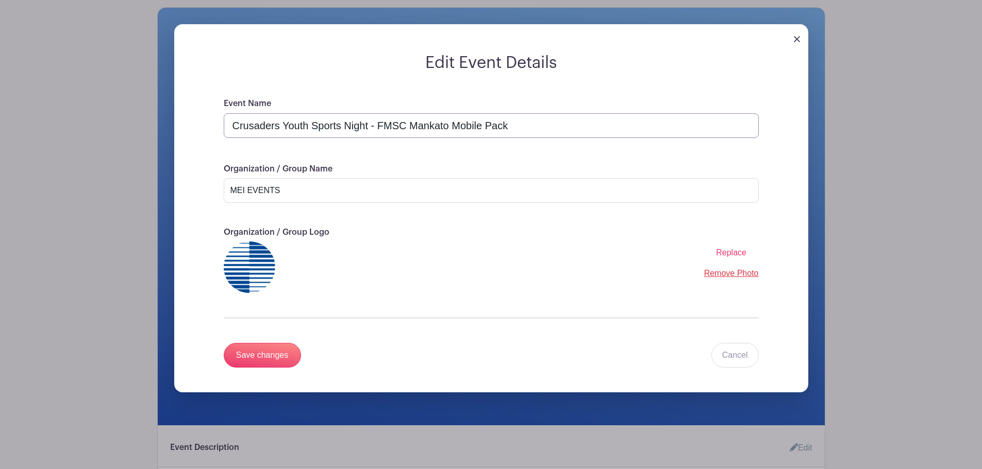
type input "Crusaders Youth Sports Night - FMSC Mankato Mobile Pack"
drag, startPoint x: 286, startPoint y: 193, endPoint x: 174, endPoint y: 192, distance: 112.3
click at [174, 192] on form "Edit Event Details Event Name Crusaders Youth Sports Night - FMSC Mankato Mobil…" at bounding box center [491, 223] width 634 height 340
click at [274, 213] on div "Event Name Crusaders Youth Sports Night - FMSC Mankato Mobile Pack Organization…" at bounding box center [491, 244] width 584 height 295
drag, startPoint x: 282, startPoint y: 188, endPoint x: 195, endPoint y: 190, distance: 87.1
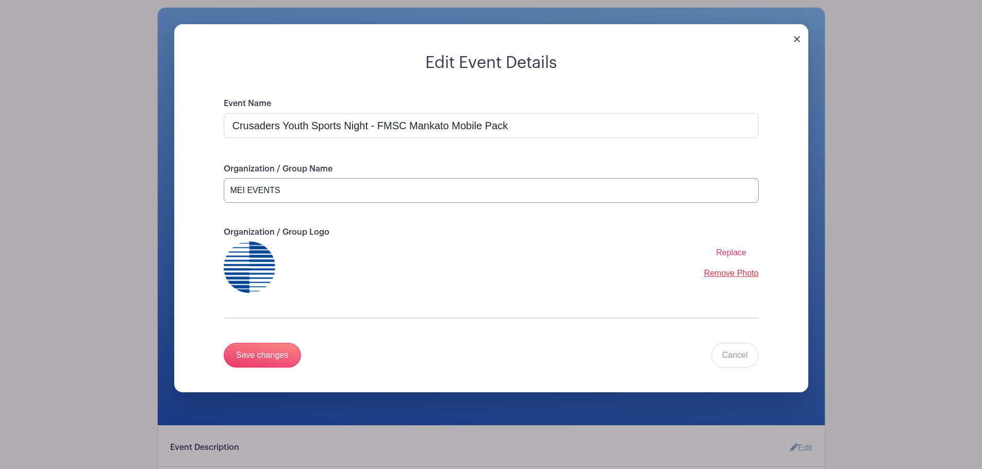
click at [195, 190] on form "Edit Event Details Event Name Crusaders Youth Sports Night - FMSC Mankato Mobil…" at bounding box center [491, 223] width 634 height 340
type input "Youth Football"
click at [731, 275] on link "Remove Photo" at bounding box center [731, 273] width 55 height 9
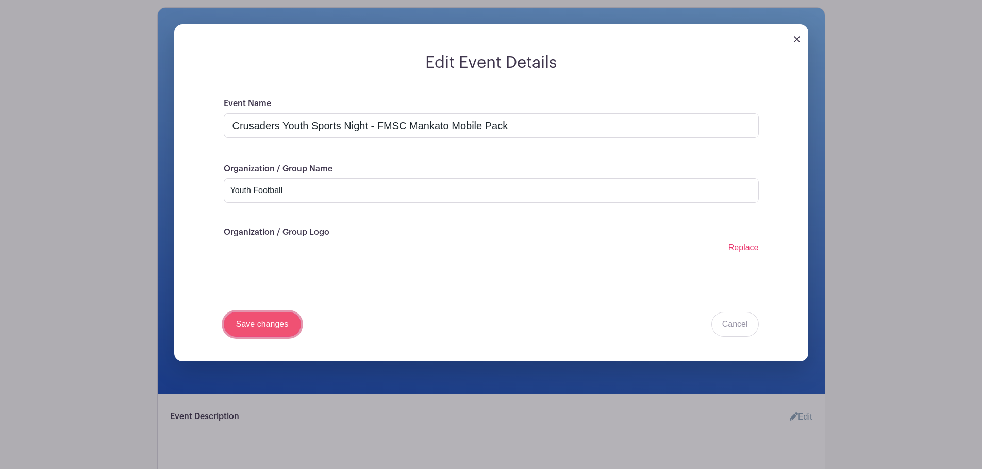
click at [270, 329] on input "Save changes" at bounding box center [262, 324] width 77 height 25
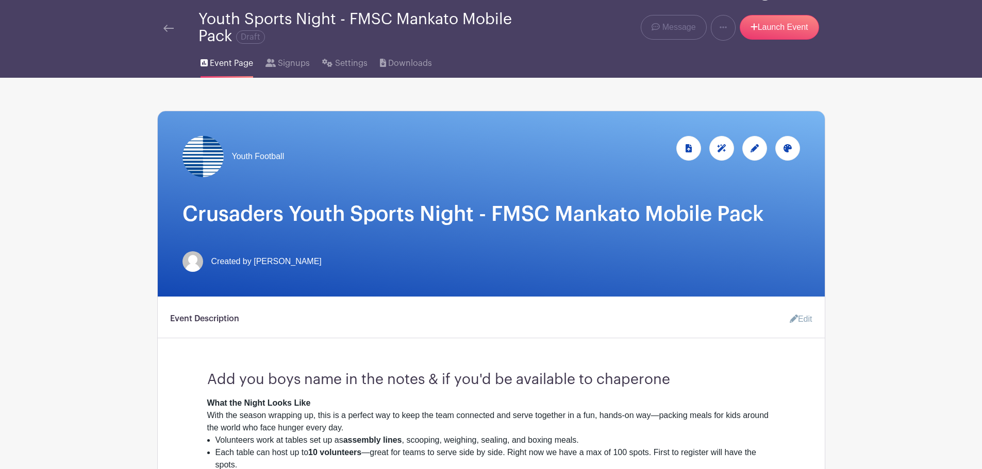
scroll to position [0, 0]
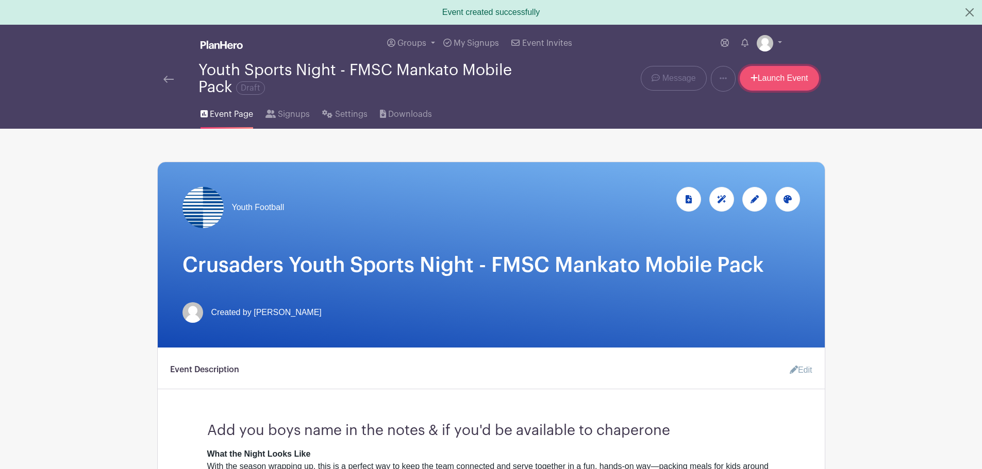
click at [770, 83] on link "Launch Event" at bounding box center [778, 78] width 79 height 25
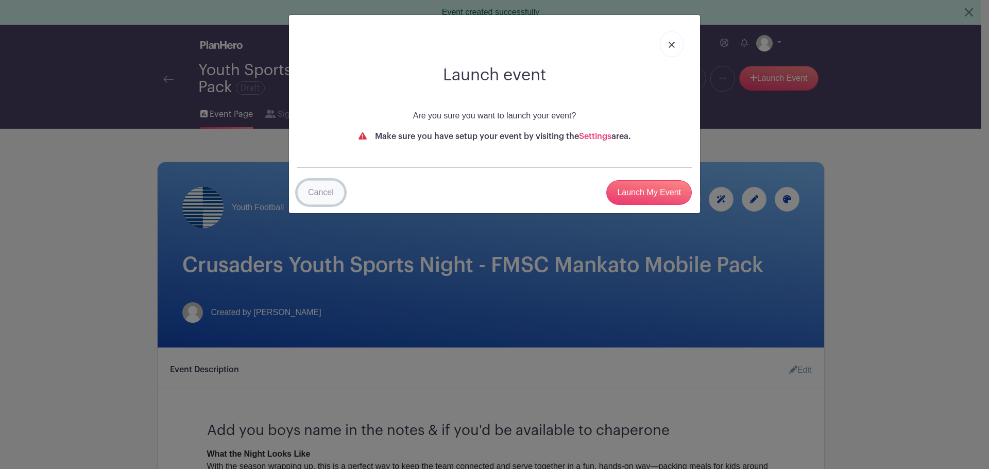
click at [330, 194] on link "Cancel" at bounding box center [320, 192] width 47 height 25
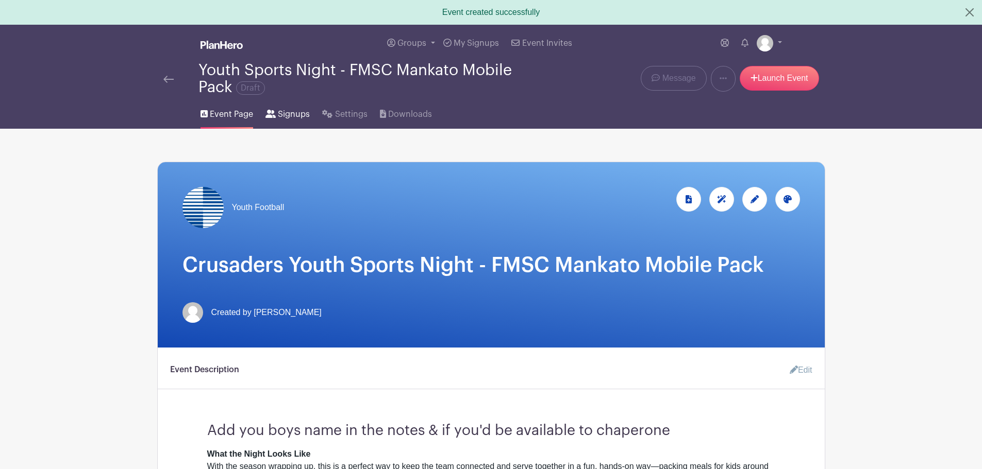
click at [287, 116] on span "Signups" at bounding box center [294, 114] width 32 height 12
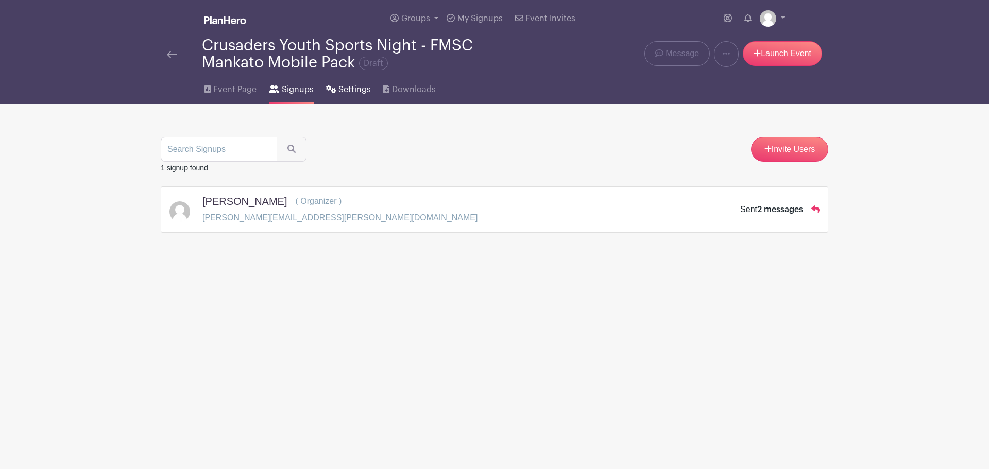
click at [347, 89] on span "Settings" at bounding box center [355, 89] width 32 height 12
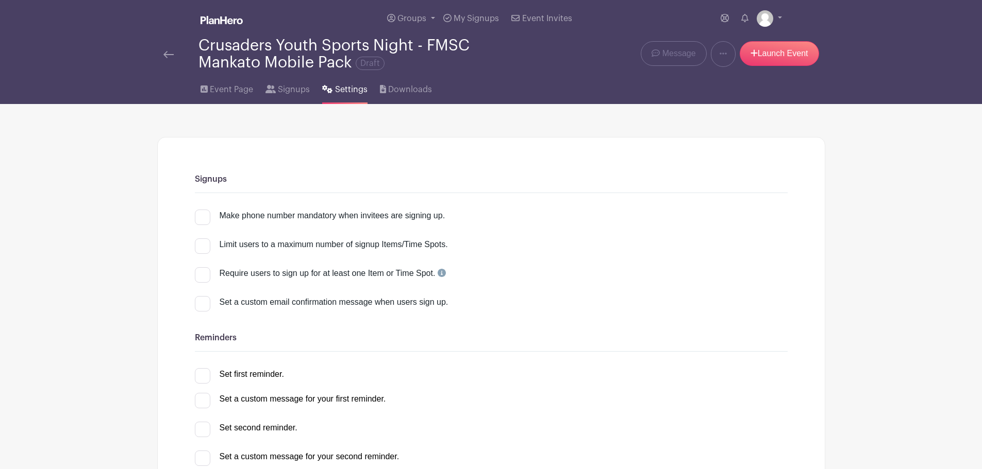
click at [202, 275] on div at bounding box center [202, 274] width 15 height 15
click at [201, 274] on input "Require users to sign up for at least one Item or Time Spot." at bounding box center [198, 270] width 7 height 7
checkbox input "true"
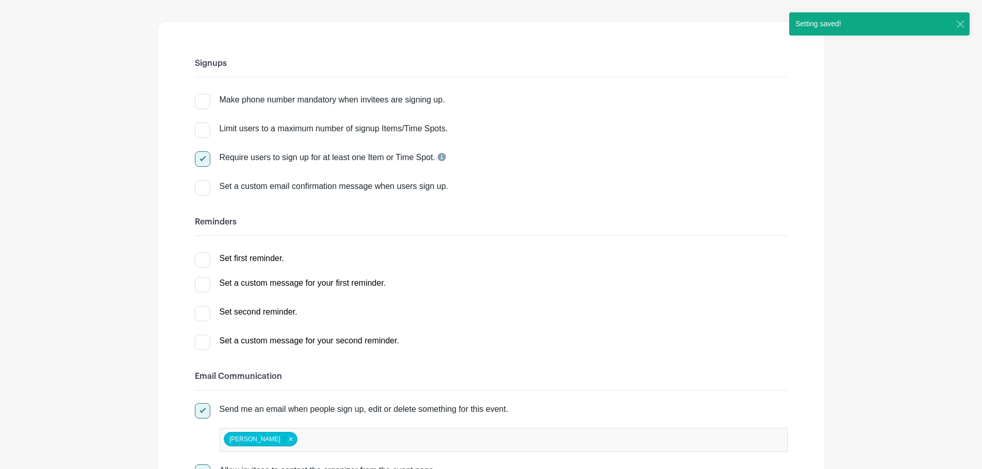
scroll to position [155, 0]
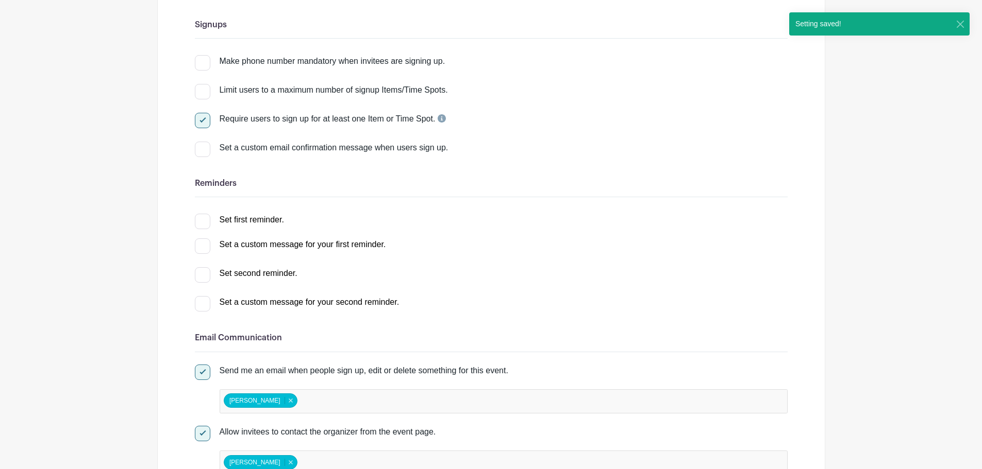
click at [200, 154] on div at bounding box center [202, 149] width 15 height 15
click at [200, 148] on input "Set a custom email confirmation message when users sign up." at bounding box center [198, 145] width 7 height 7
checkbox input "true"
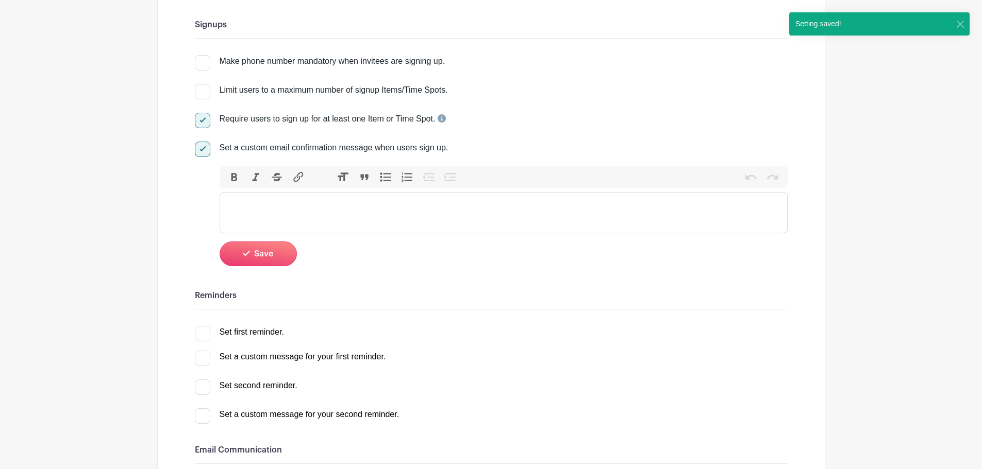
click at [241, 202] on trix-editor at bounding box center [503, 212] width 568 height 41
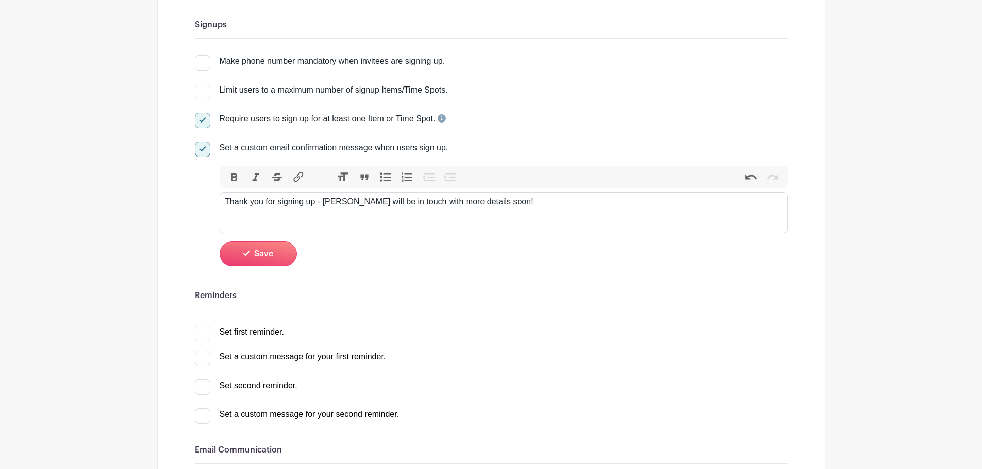
type trix-editor "<div>Thank you for signing up - [PERSON_NAME] will be in touch with more detail…"
click at [250, 261] on button "Save" at bounding box center [257, 254] width 77 height 25
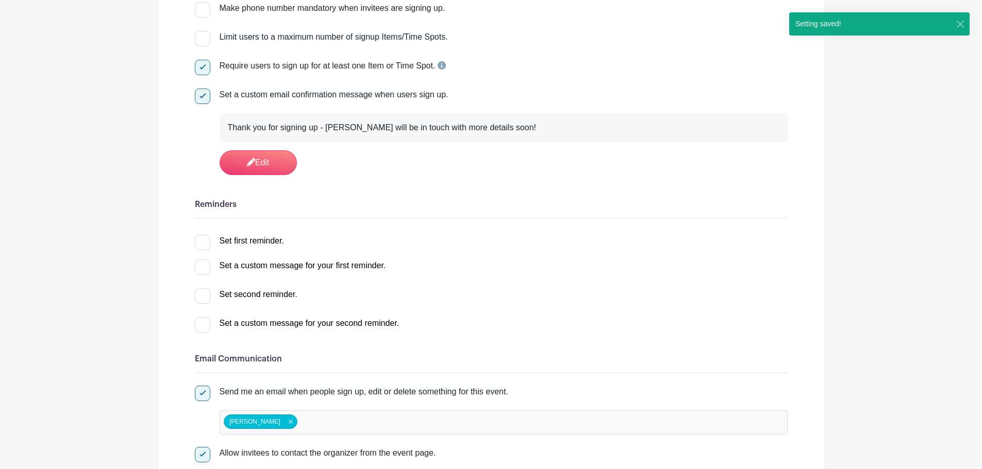
scroll to position [258, 0]
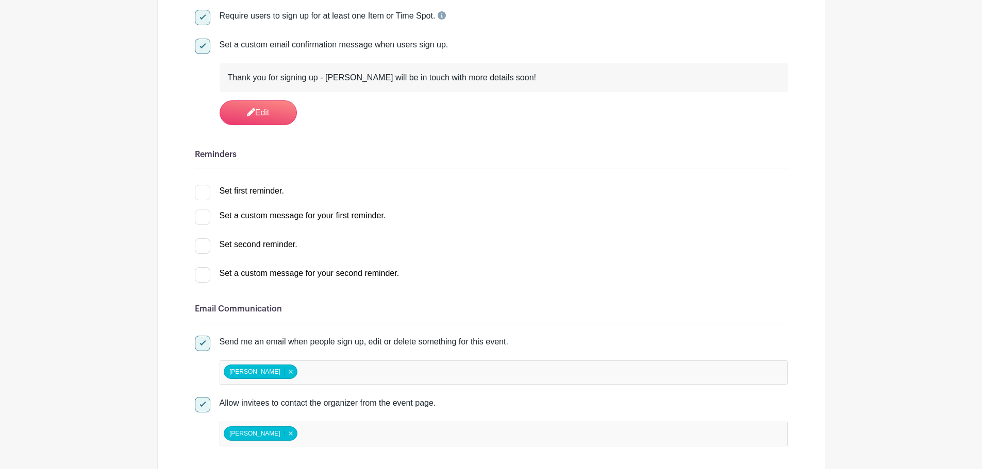
click at [206, 195] on div at bounding box center [202, 192] width 15 height 15
click at [201, 192] on input "Set first reminder." at bounding box center [198, 188] width 7 height 7
checkbox input "true"
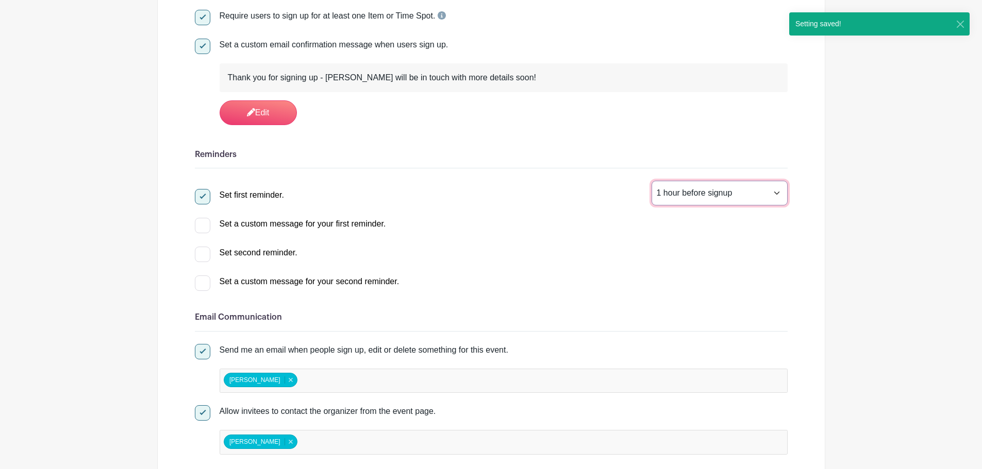
click at [781, 193] on select "1 hour before signup 2 hours before signup 3 hours before signup 4 hours before…" at bounding box center [719, 193] width 136 height 25
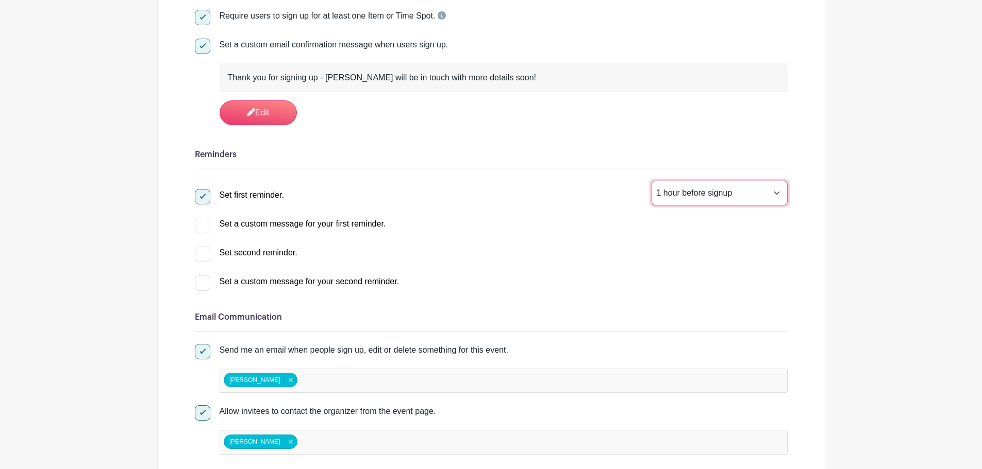
select select "48"
click at [651, 181] on select "1 hour before signup 2 hours before signup 3 hours before signup 4 hours before…" at bounding box center [719, 193] width 136 height 25
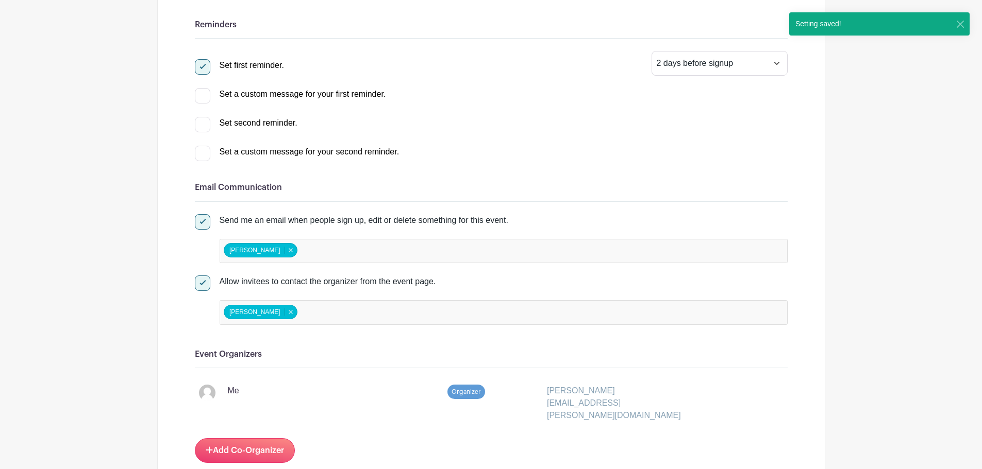
scroll to position [412, 0]
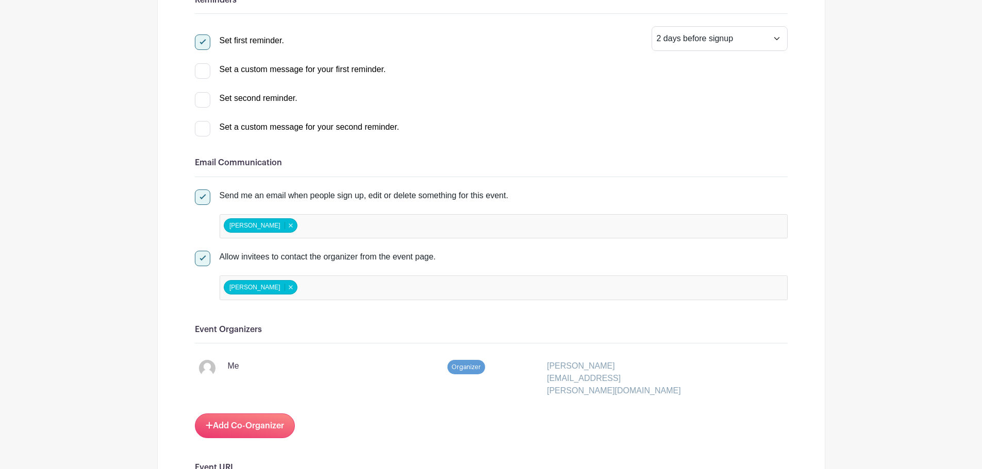
click at [304, 231] on input "false" at bounding box center [344, 226] width 91 height 15
drag, startPoint x: 185, startPoint y: 229, endPoint x: 198, endPoint y: 223, distance: 14.3
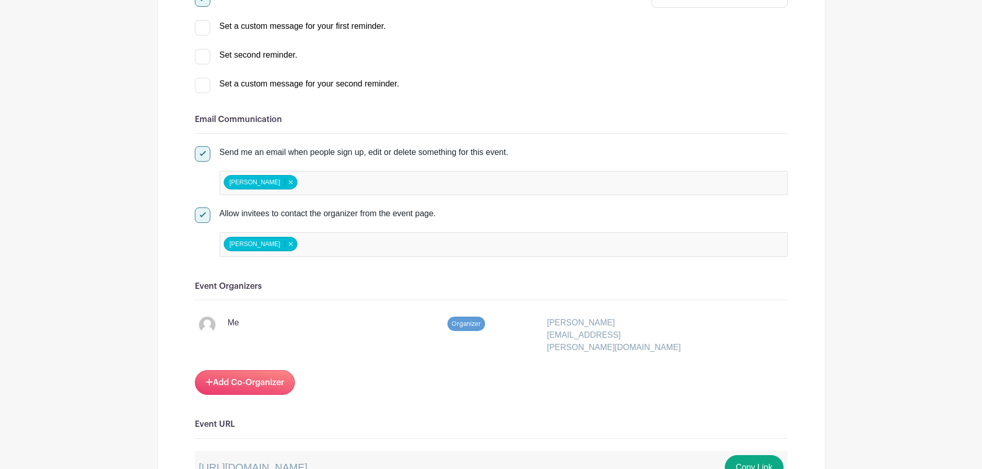
scroll to position [515, 0]
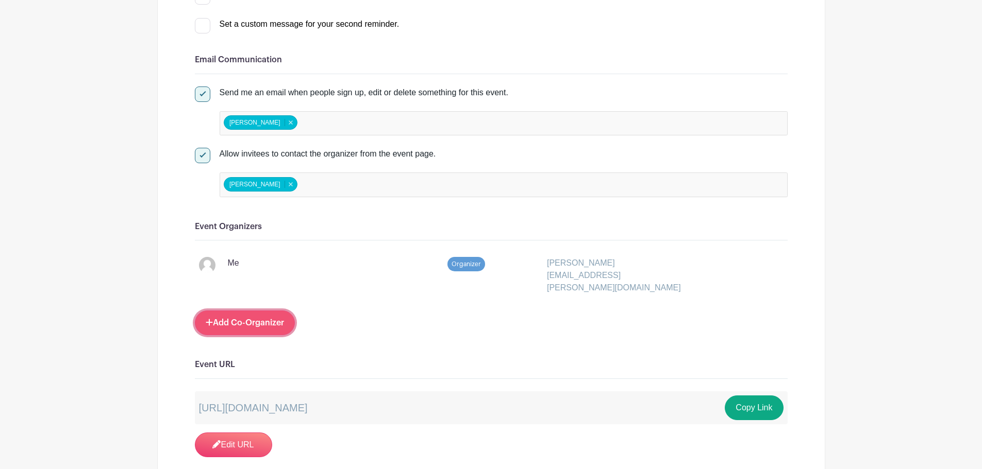
click at [241, 311] on link "Add Co-Organizer" at bounding box center [245, 323] width 100 height 25
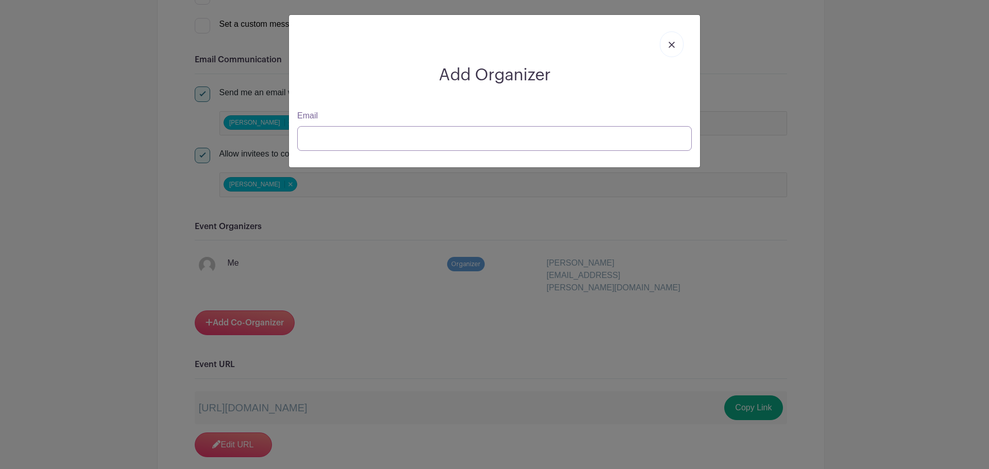
click at [313, 130] on input "Email" at bounding box center [494, 138] width 395 height 25
type input "[EMAIL_ADDRESS][PERSON_NAME][DOMAIN_NAME]"
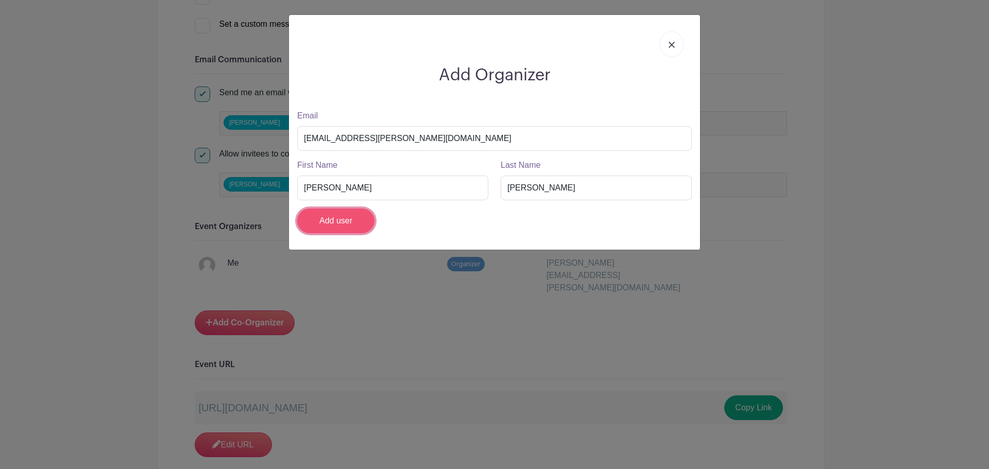
click at [339, 219] on input "Add user" at bounding box center [335, 221] width 77 height 25
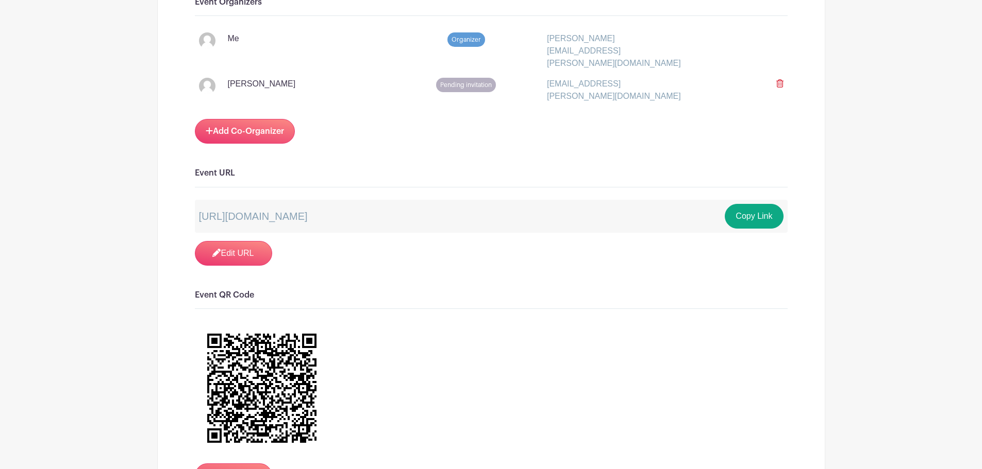
scroll to position [721, 0]
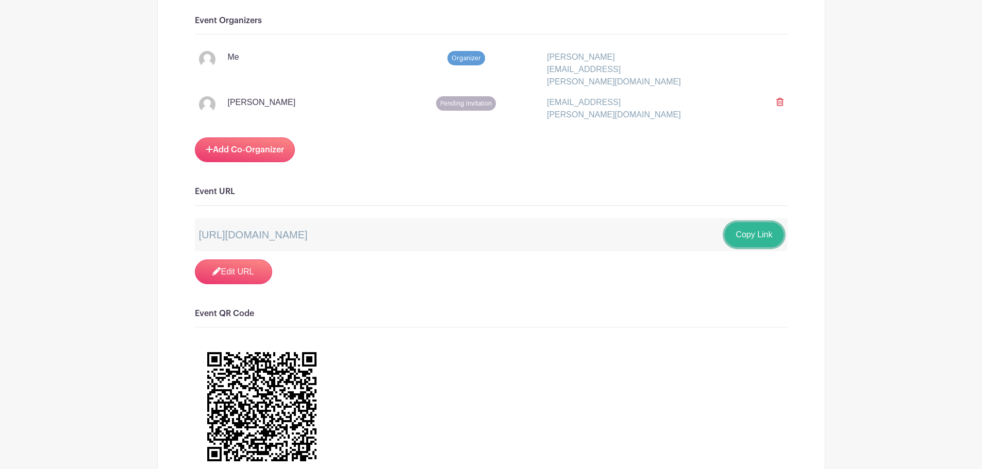
click at [754, 223] on button "Copy Link" at bounding box center [753, 235] width 58 height 25
click at [716, 288] on div "Signups Make phone number mandatory when invitees are signing up. Limit users t…" at bounding box center [491, 346] width 593 height 1787
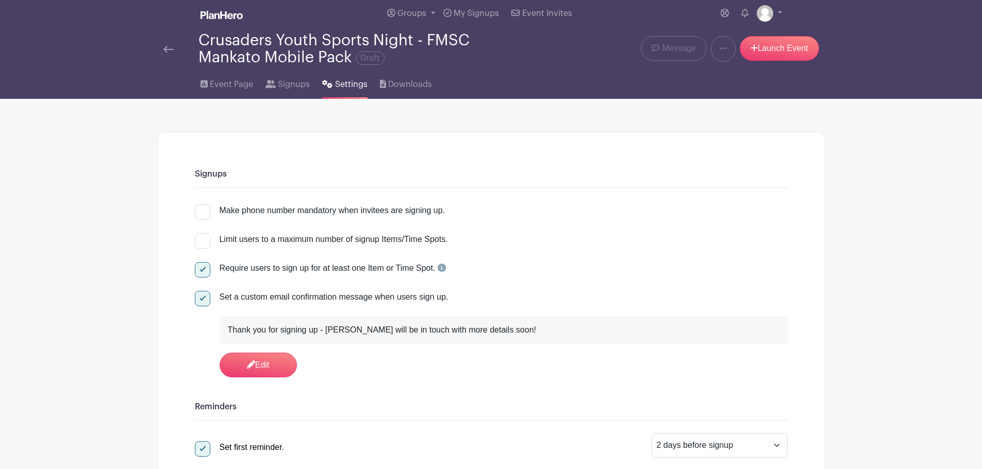
scroll to position [0, 0]
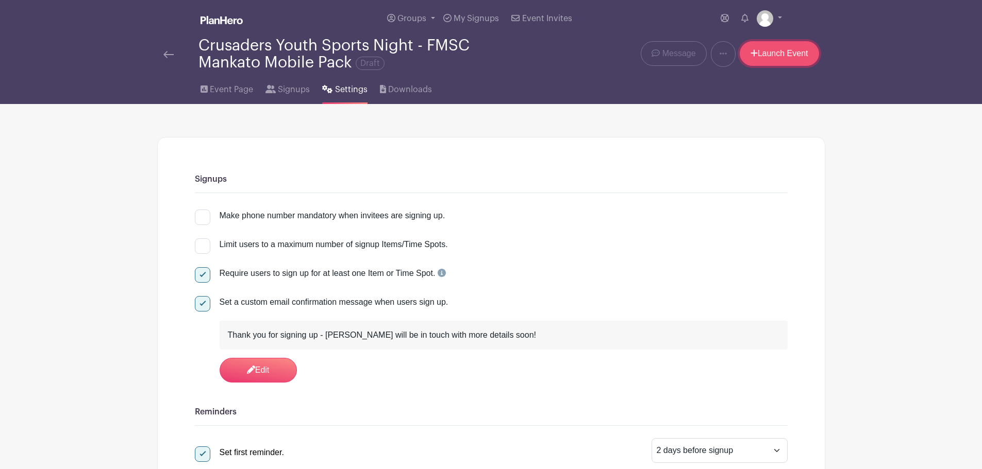
click at [773, 56] on link "Launch Event" at bounding box center [778, 53] width 79 height 25
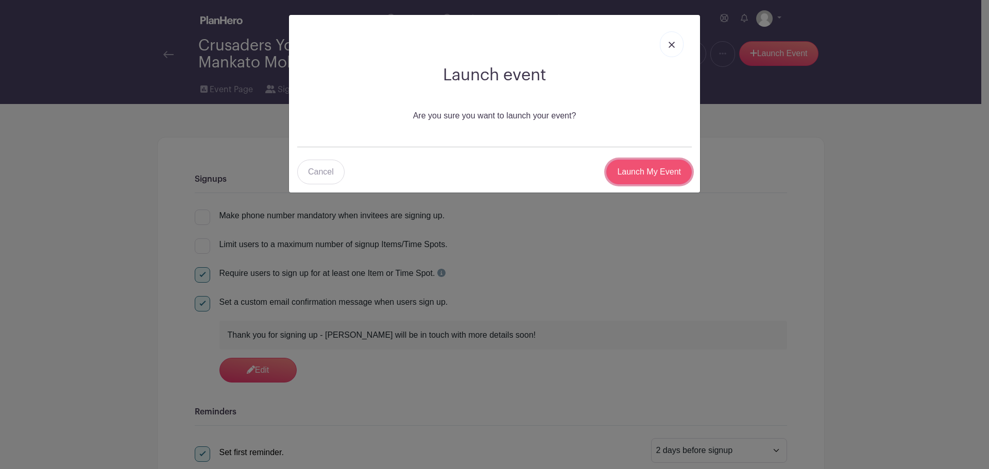
click at [635, 168] on input "Launch My Event" at bounding box center [649, 172] width 86 height 25
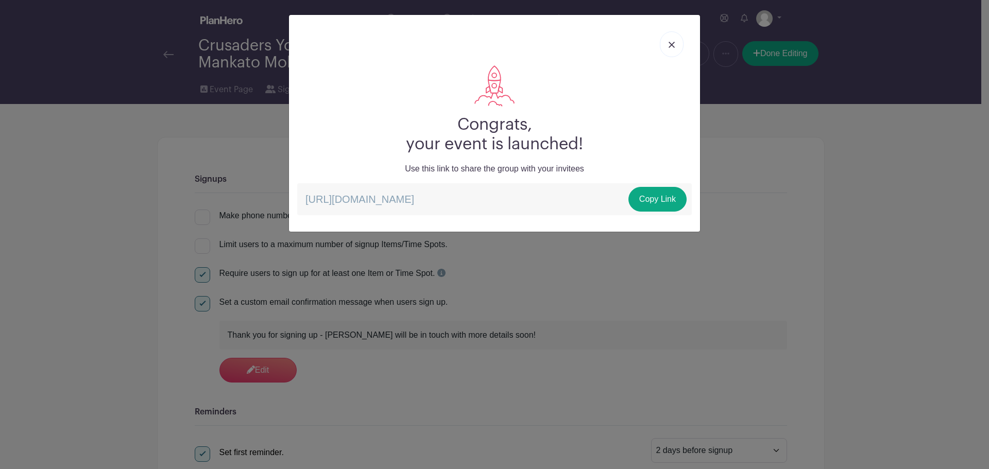
click at [674, 42] on img at bounding box center [672, 45] width 6 height 6
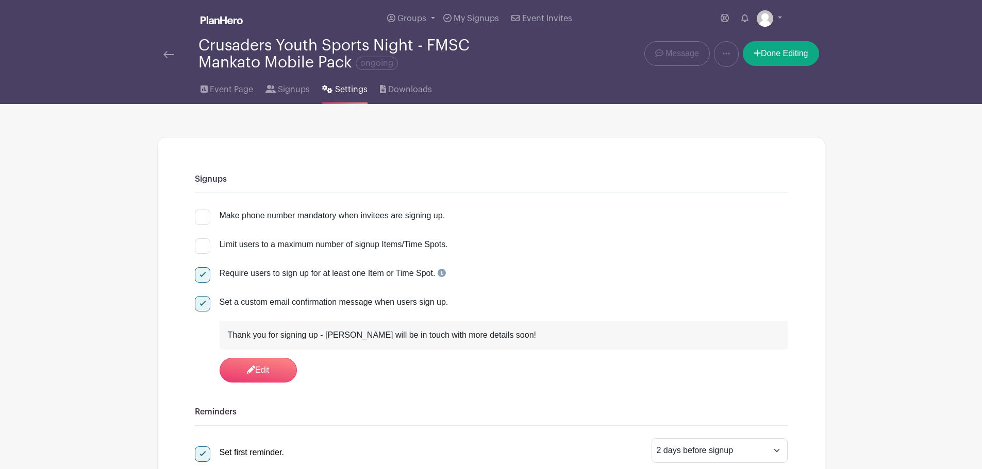
click at [350, 53] on div "Crusaders Youth Sports Night - FMSC Mankato Mobile Pack ongoing" at bounding box center [365, 54] width 334 height 34
click at [781, 51] on link "Done Editing" at bounding box center [780, 53] width 76 height 25
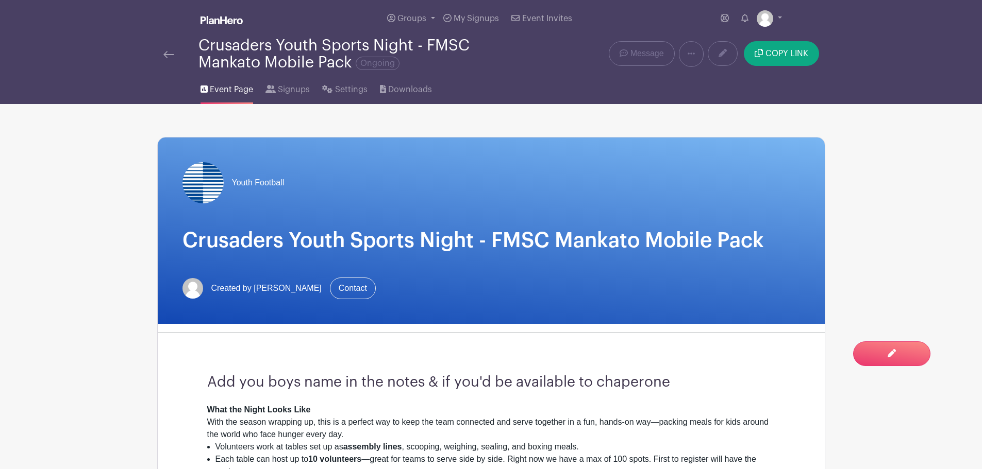
click at [238, 90] on span "Event Page" at bounding box center [231, 89] width 43 height 12
click at [501, 232] on h1 "Crusaders Youth Sports Night - FMSC Mankato Mobile Pack" at bounding box center [490, 240] width 617 height 25
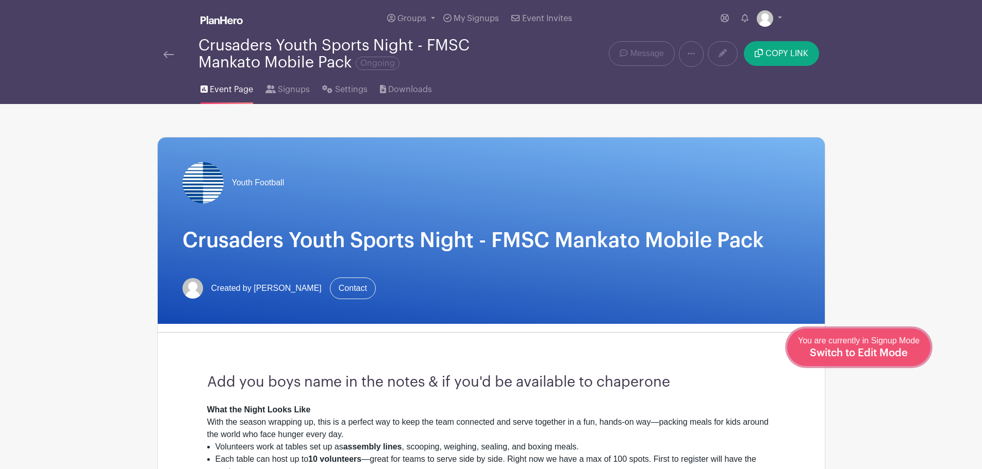
click at [901, 351] on span "Switch to Edit Mode" at bounding box center [858, 353] width 98 height 10
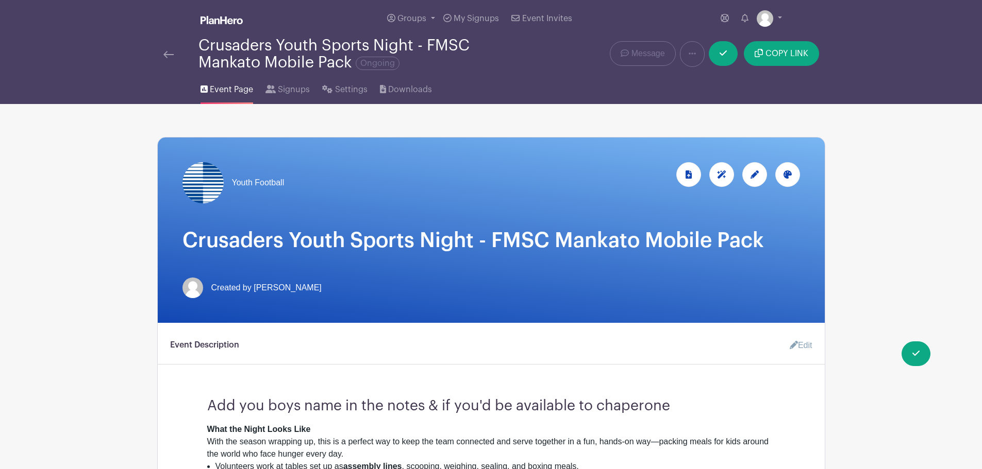
click at [752, 173] on icon at bounding box center [754, 175] width 8 height 8
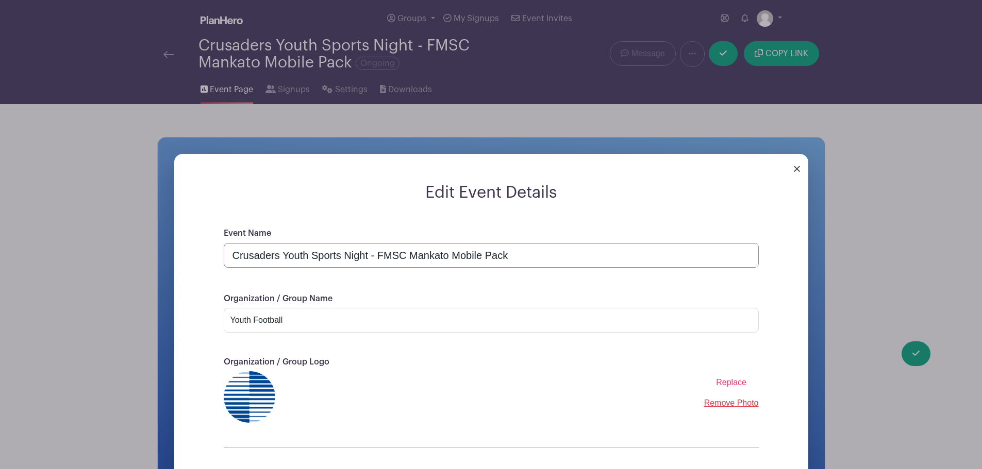
drag, startPoint x: 278, startPoint y: 259, endPoint x: 190, endPoint y: 257, distance: 87.6
click at [190, 257] on form "Edit Event Details Event Name Crusaders Youth Sports Night - FMSC Mankato Mobil…" at bounding box center [491, 353] width 634 height 340
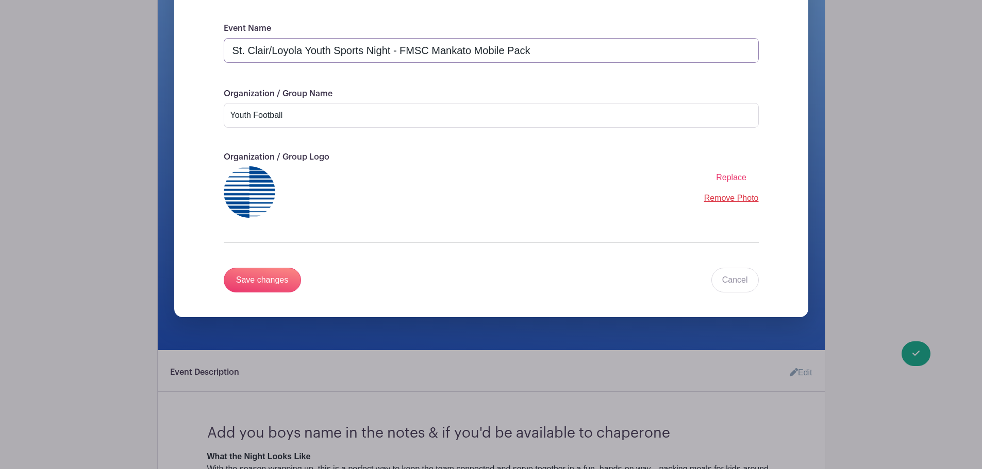
scroll to position [206, 0]
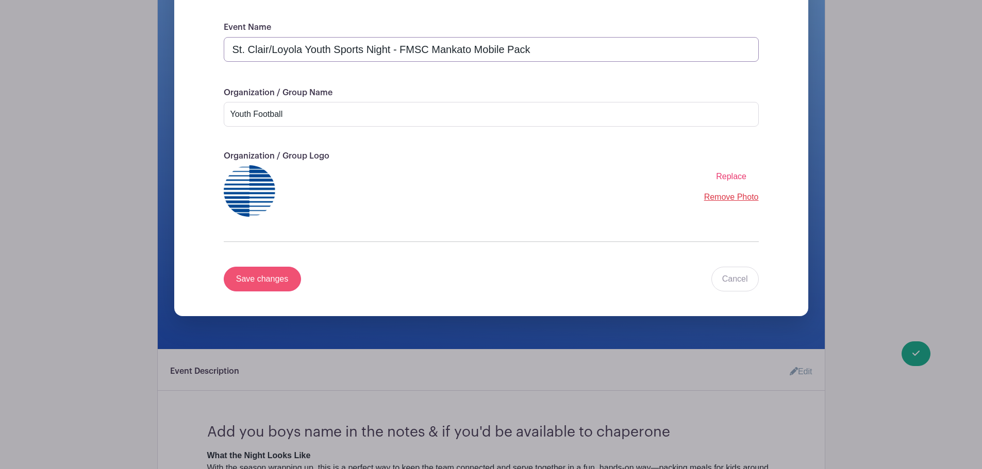
type input "St. Clair/Loyola Youth Sports Night - FMSC Mankato Mobile Pack"
click at [248, 279] on input "Save changes" at bounding box center [262, 279] width 77 height 25
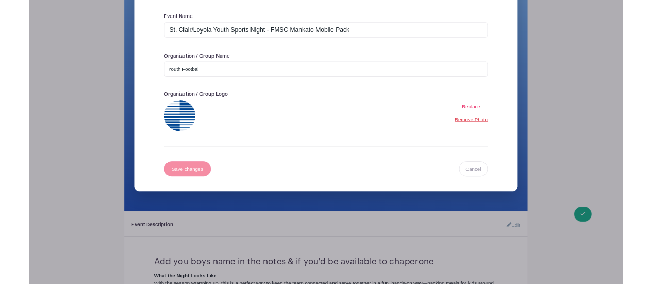
scroll to position [0, 0]
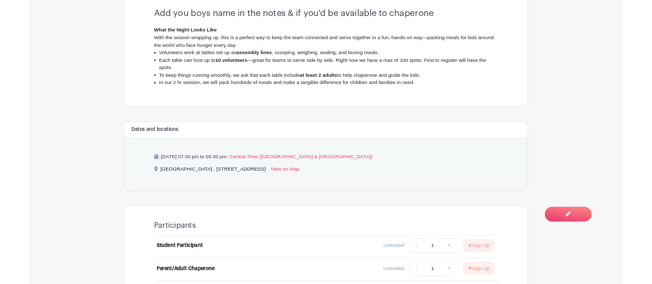
scroll to position [445, 0]
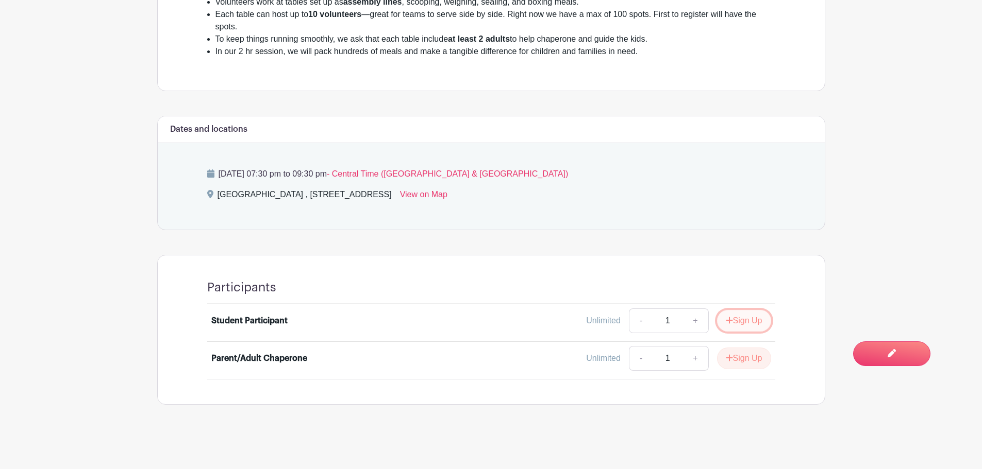
click at [745, 320] on button "Sign Up" at bounding box center [744, 321] width 54 height 22
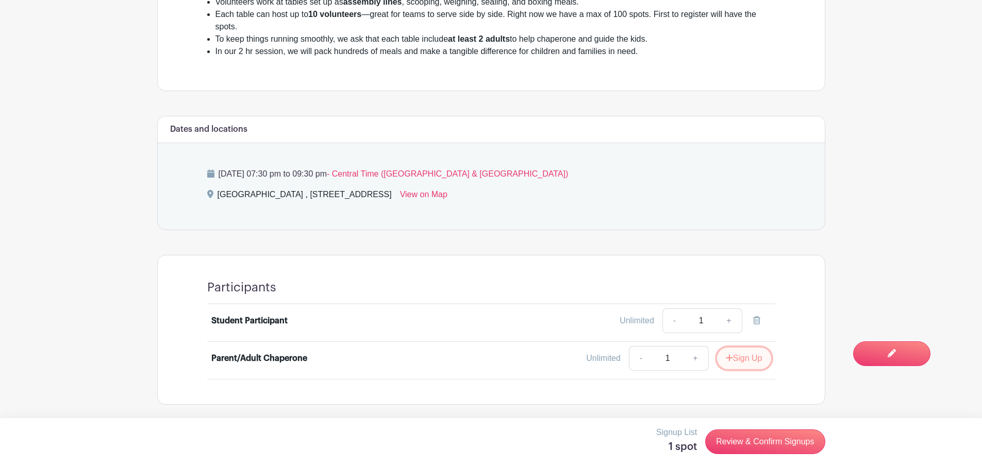
click at [740, 354] on button "Sign Up" at bounding box center [744, 359] width 54 height 22
click at [677, 359] on link "-" at bounding box center [674, 358] width 24 height 25
click at [753, 357] on icon at bounding box center [756, 358] width 7 height 8
click at [746, 444] on link "Review & Confirm Signups" at bounding box center [765, 442] width 120 height 25
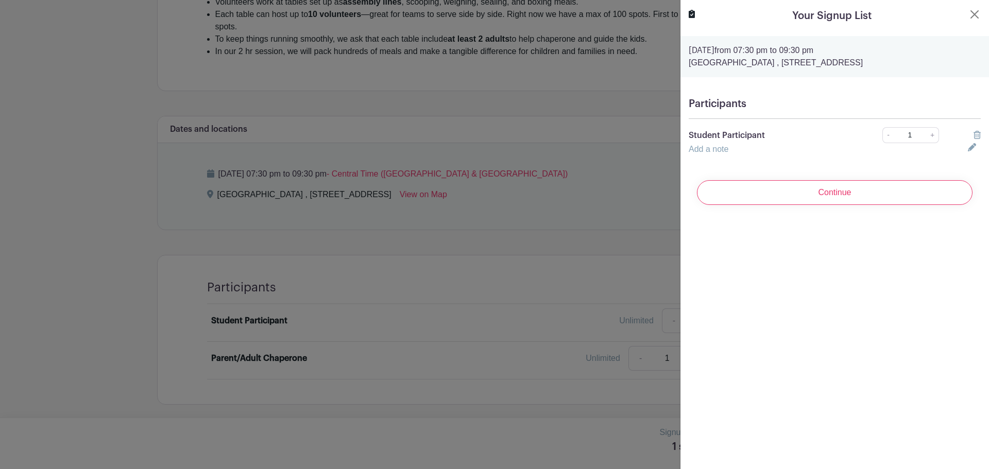
click at [719, 149] on link "Add a note" at bounding box center [709, 149] width 40 height 9
click at [715, 154] on input "text" at bounding box center [822, 155] width 267 height 25
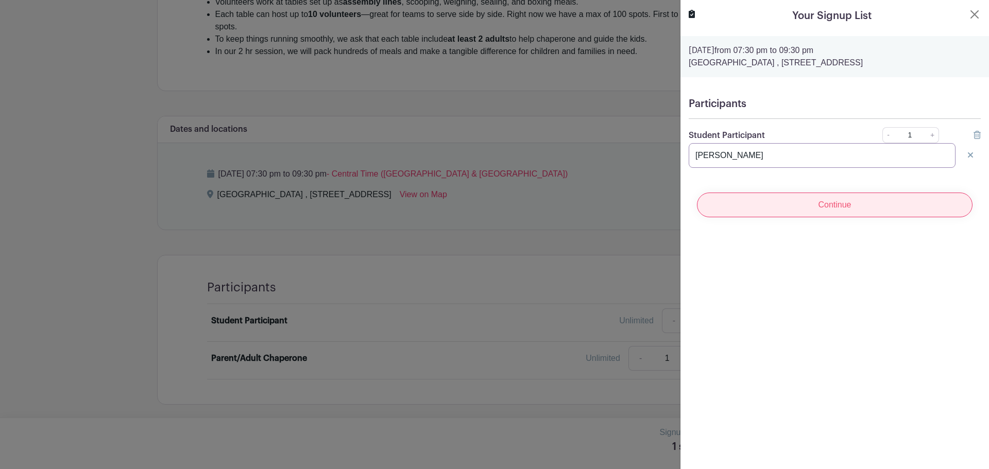
type input "Grayson Musser"
click at [849, 208] on input "Continue" at bounding box center [835, 205] width 276 height 25
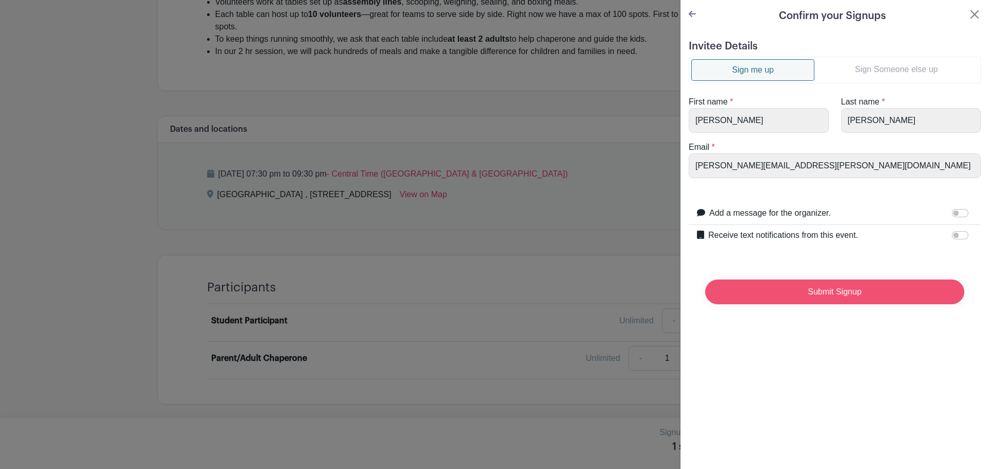
click at [823, 294] on input "Submit Signup" at bounding box center [834, 292] width 259 height 25
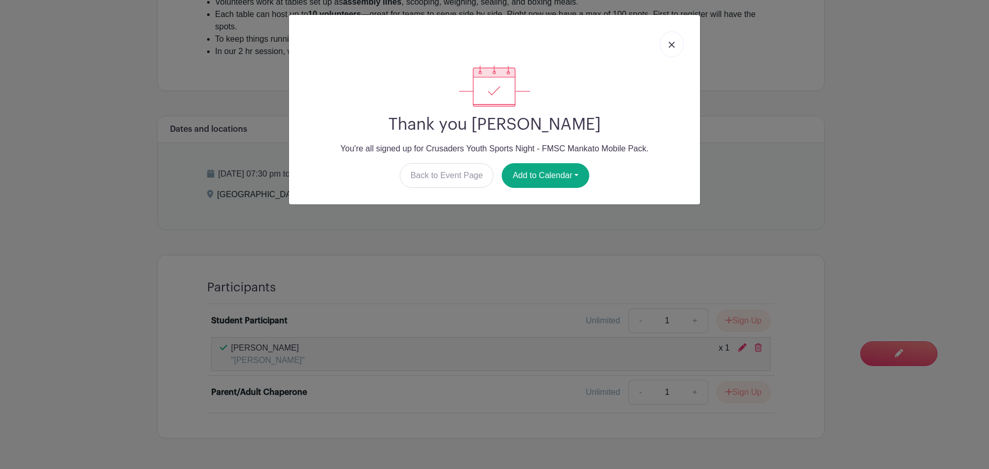
click at [673, 47] on img at bounding box center [672, 45] width 6 height 6
